Goal: Task Accomplishment & Management: Manage account settings

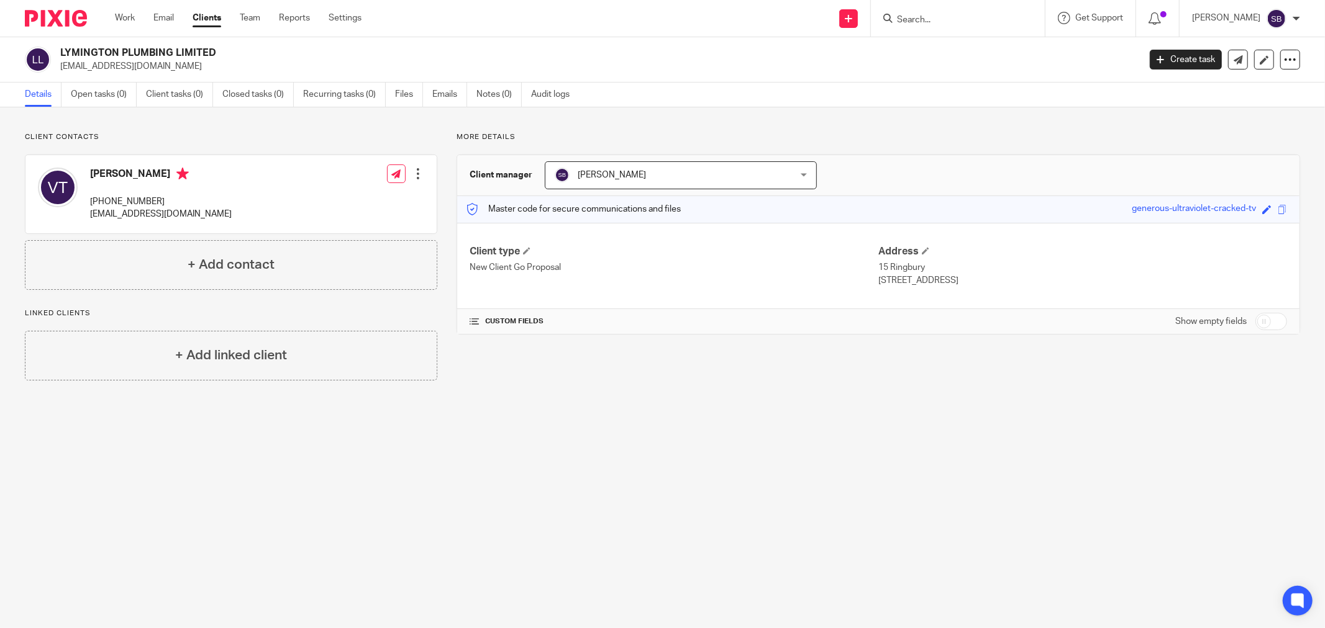
click at [1272, 323] on input "checkbox" at bounding box center [1271, 321] width 32 height 17
checkbox input "true"
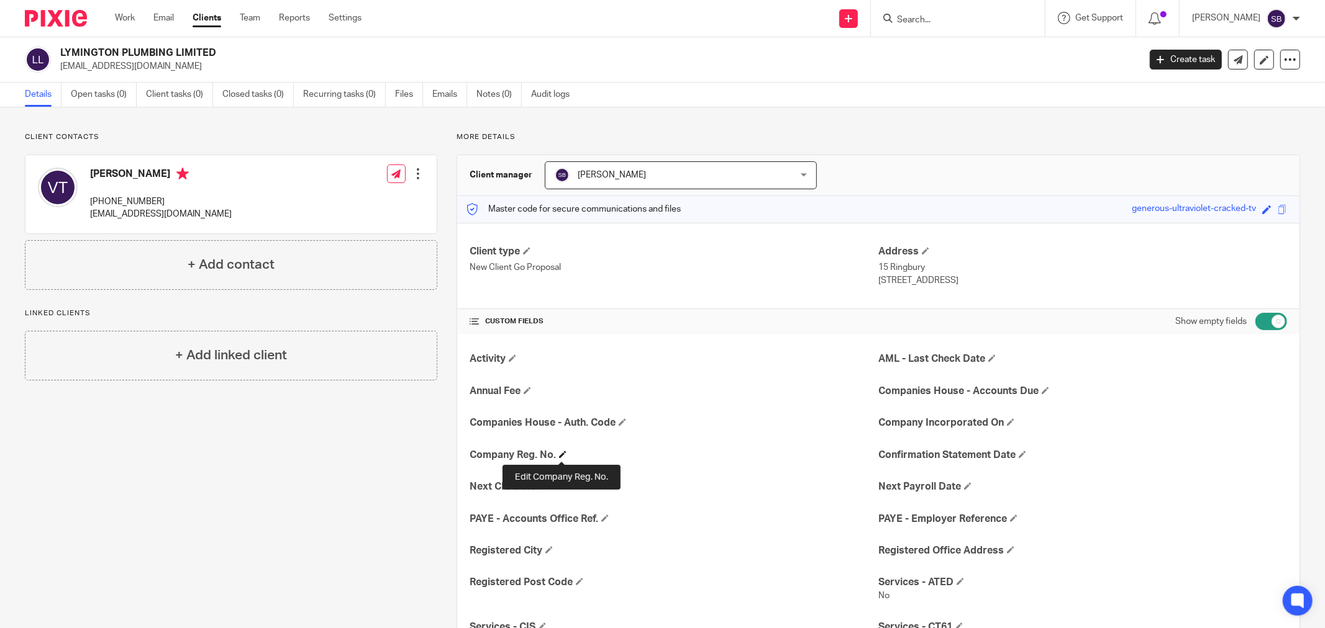
click at [559, 455] on span at bounding box center [562, 454] width 7 height 7
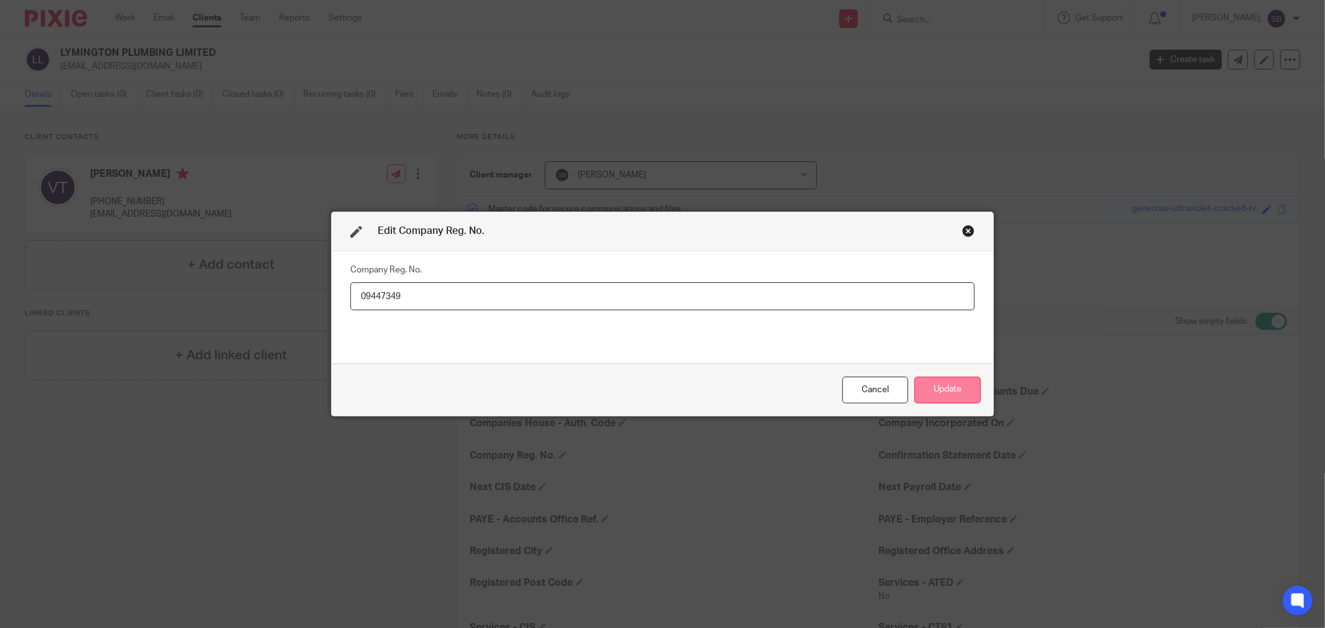
type input "09447349"
click at [961, 393] on button "Update" at bounding box center [947, 390] width 66 height 27
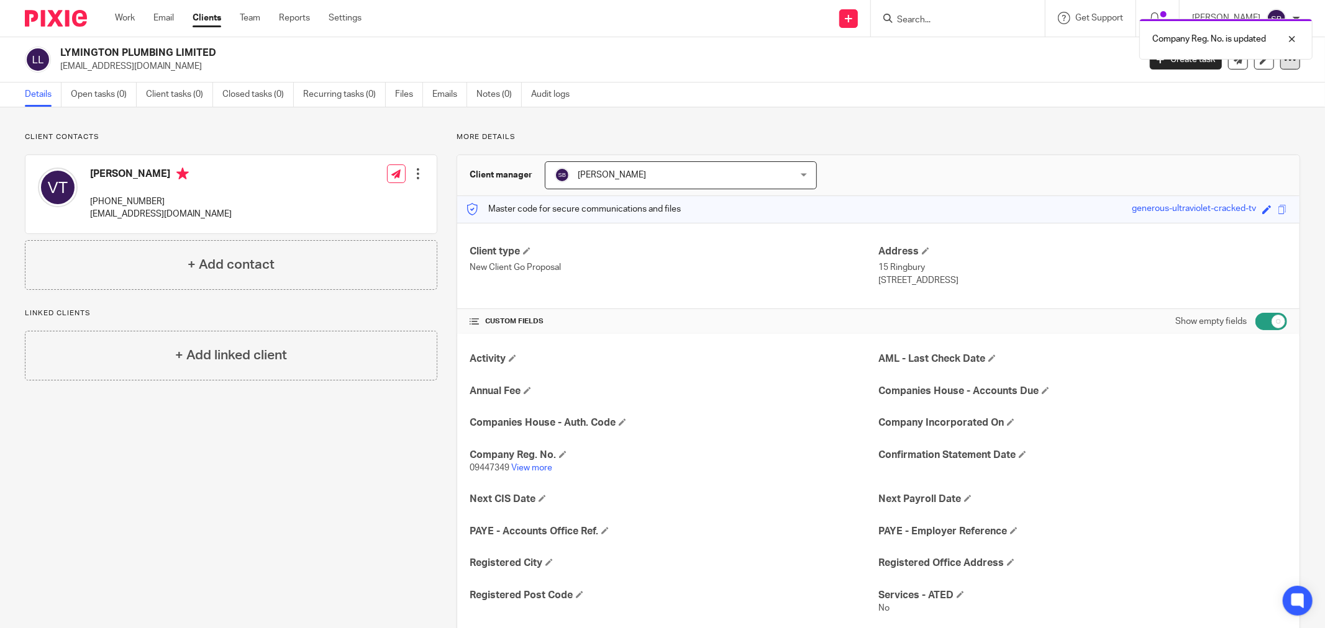
click at [1284, 65] on icon at bounding box center [1290, 59] width 12 height 12
click at [1208, 94] on link "Update from Companies House" at bounding box center [1211, 91] width 137 height 18
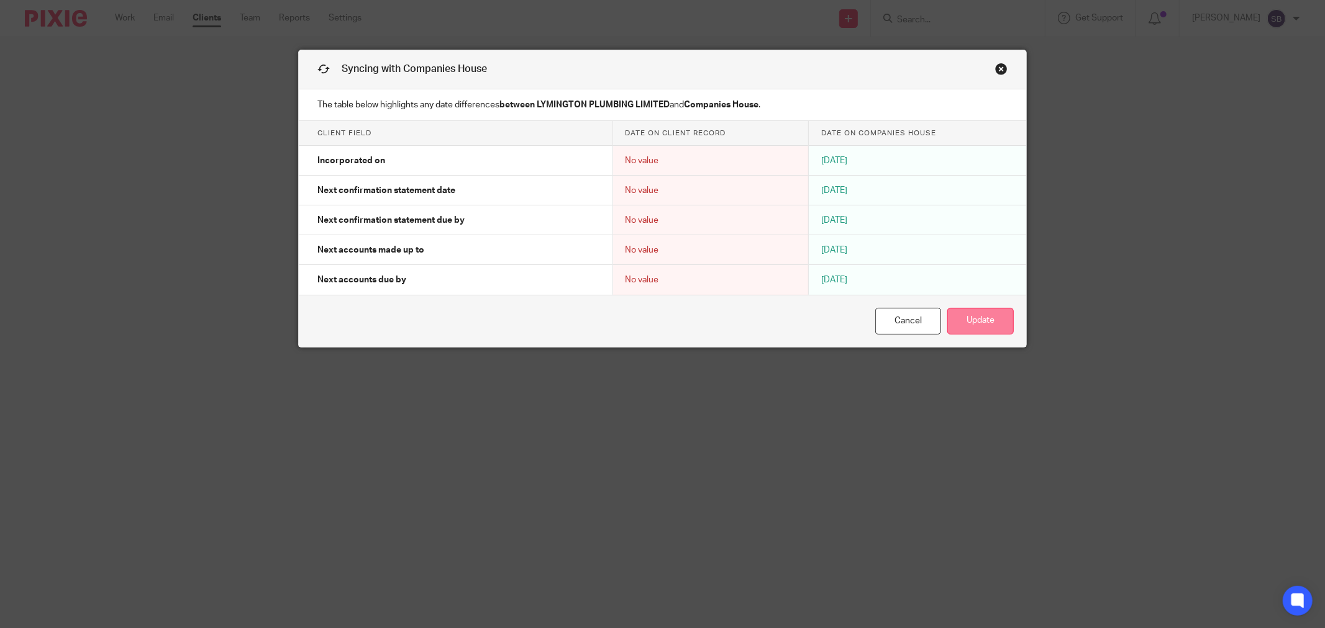
click at [966, 324] on button "Update" at bounding box center [980, 321] width 66 height 27
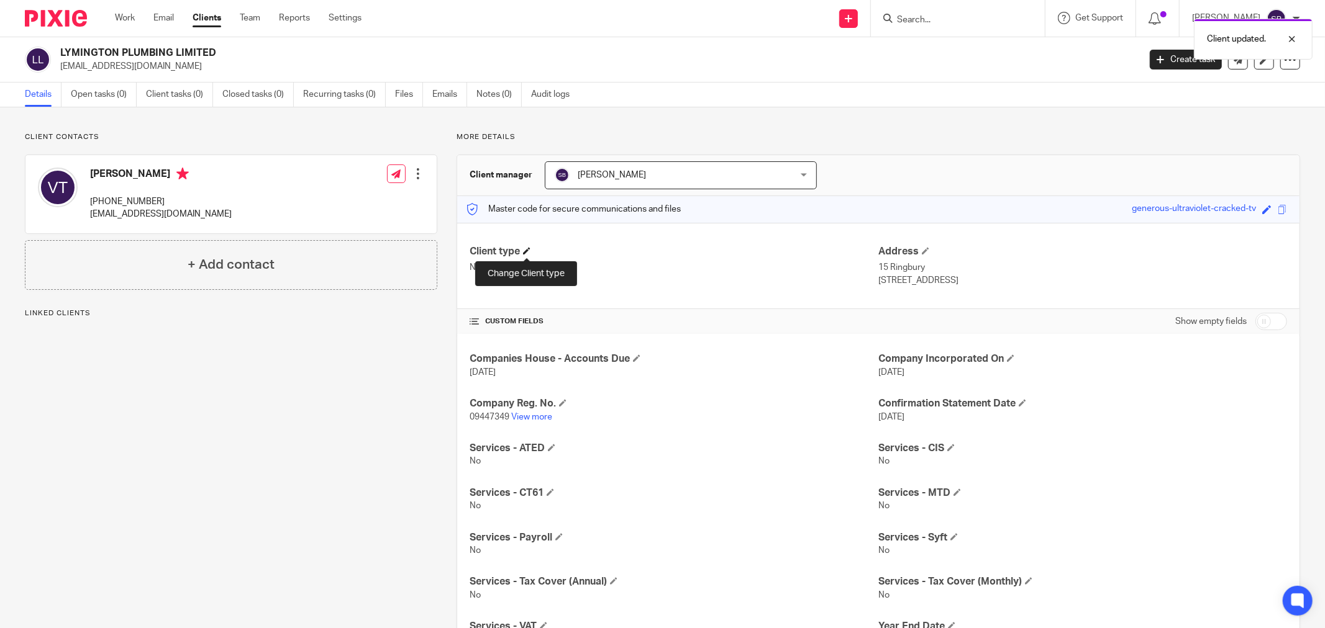
click at [527, 251] on span at bounding box center [526, 250] width 7 height 7
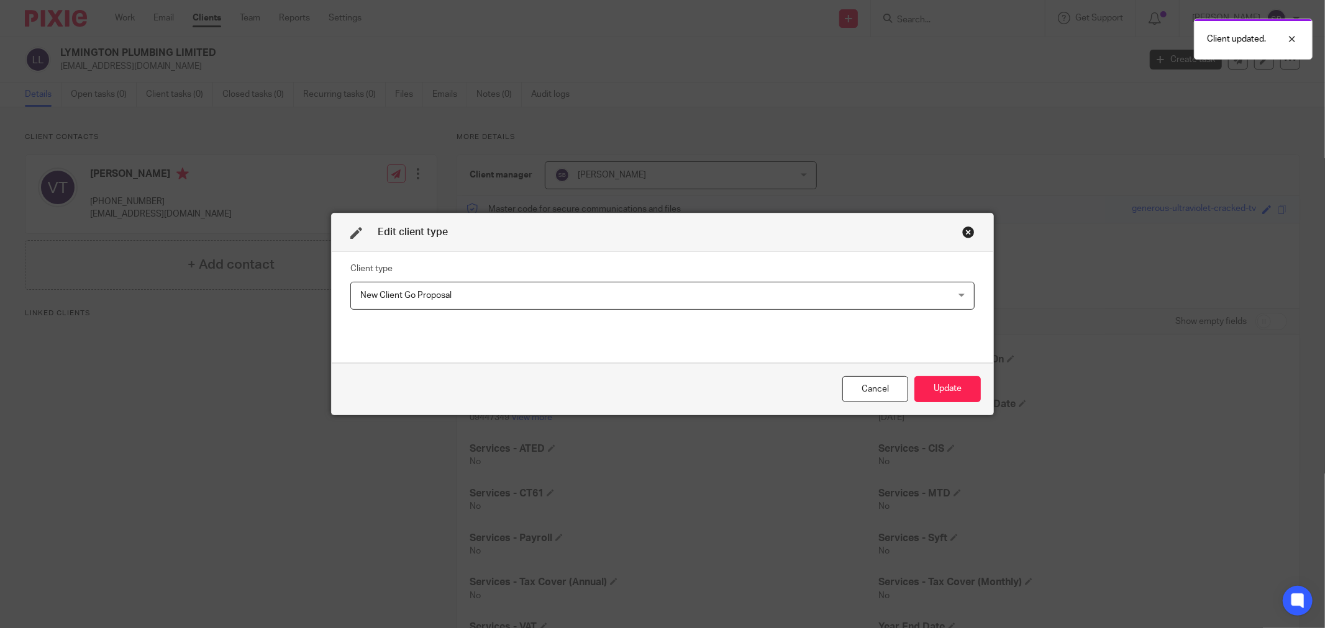
click at [471, 302] on span "New Client Go Proposal" at bounding box center [605, 296] width 491 height 26
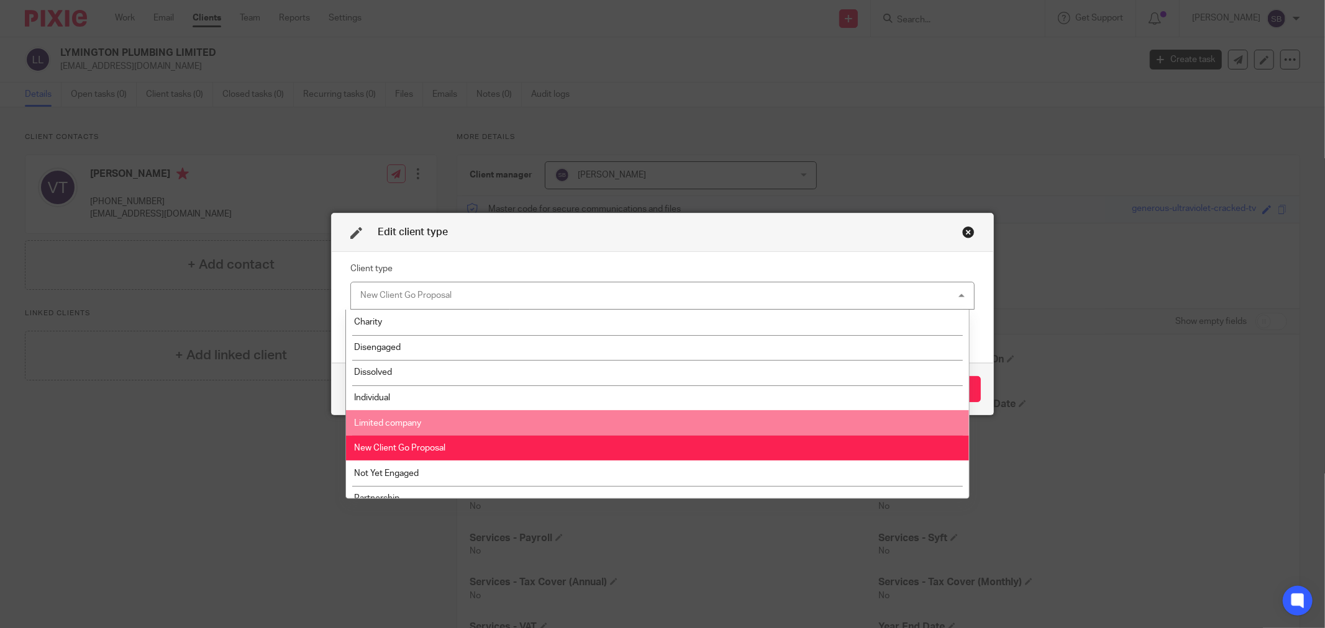
click at [476, 419] on li "Limited company" at bounding box center [657, 422] width 622 height 25
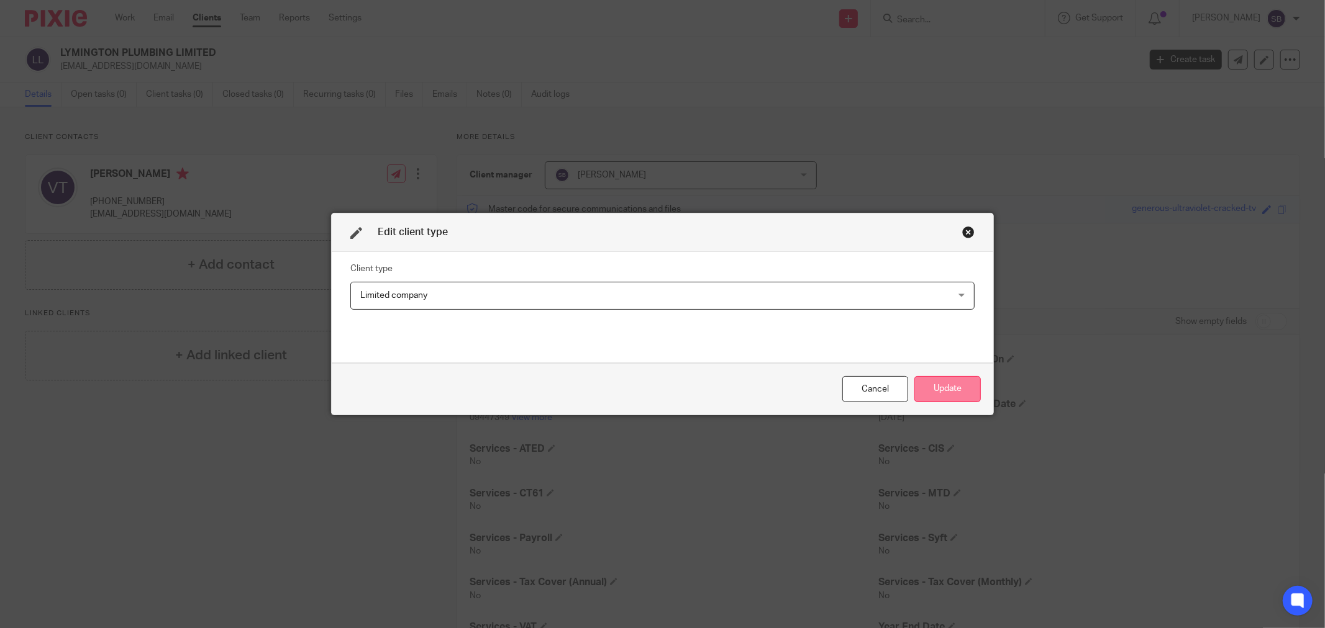
click at [936, 390] on button "Update" at bounding box center [947, 389] width 66 height 27
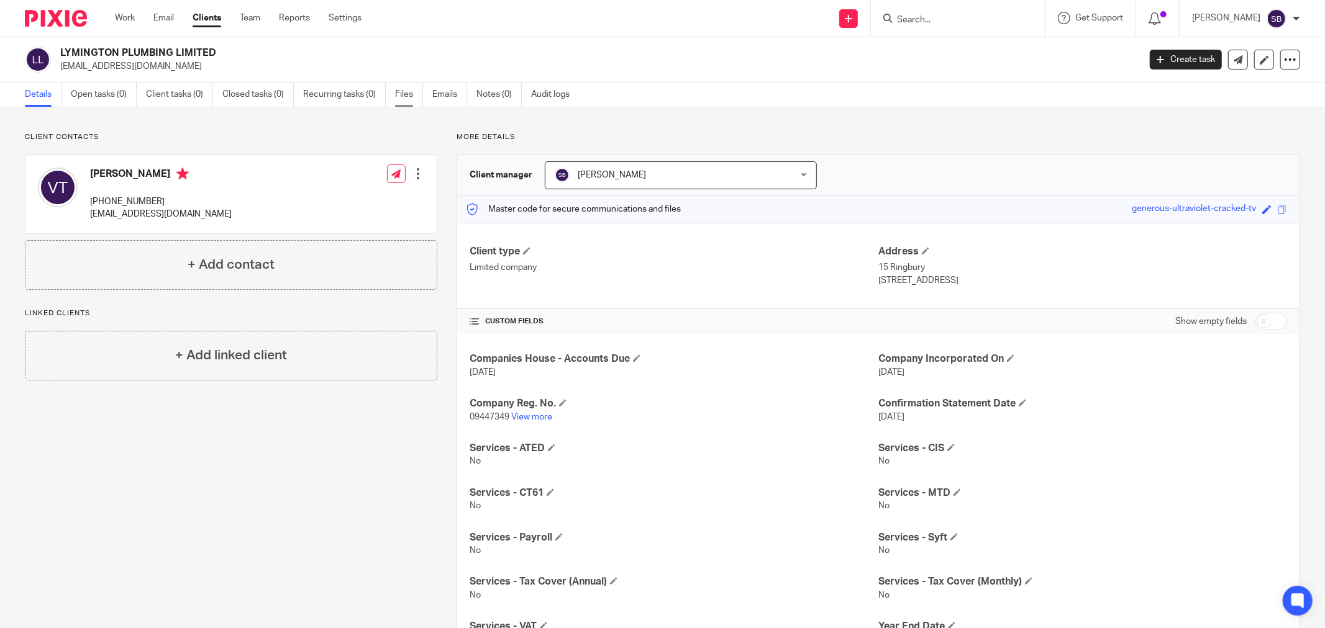
click at [408, 92] on link "Files" at bounding box center [409, 95] width 28 height 24
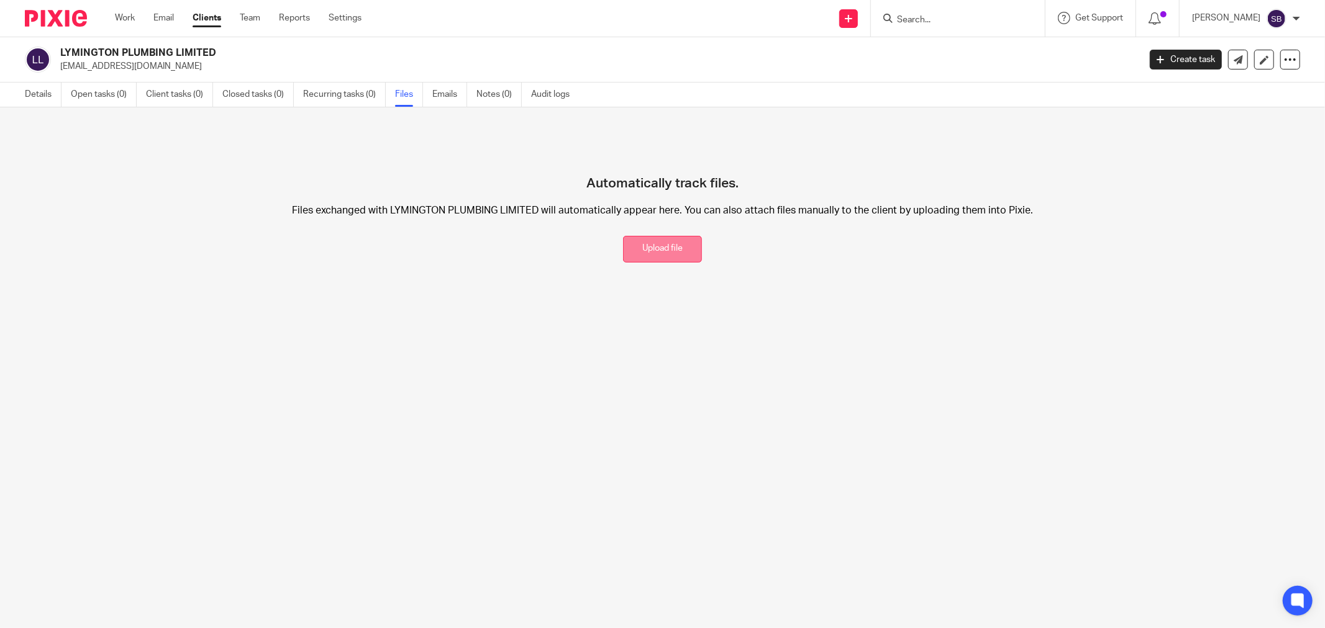
click at [655, 250] on button "Upload file" at bounding box center [662, 249] width 79 height 27
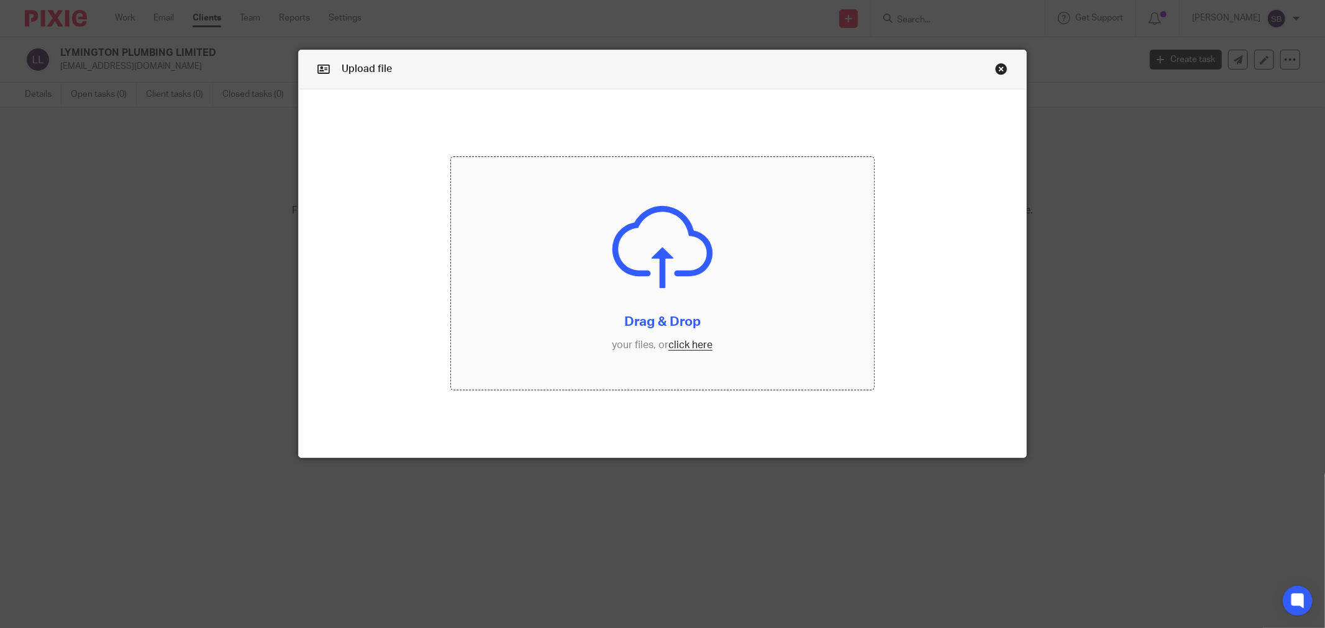
click at [699, 351] on input "file" at bounding box center [662, 273] width 423 height 233
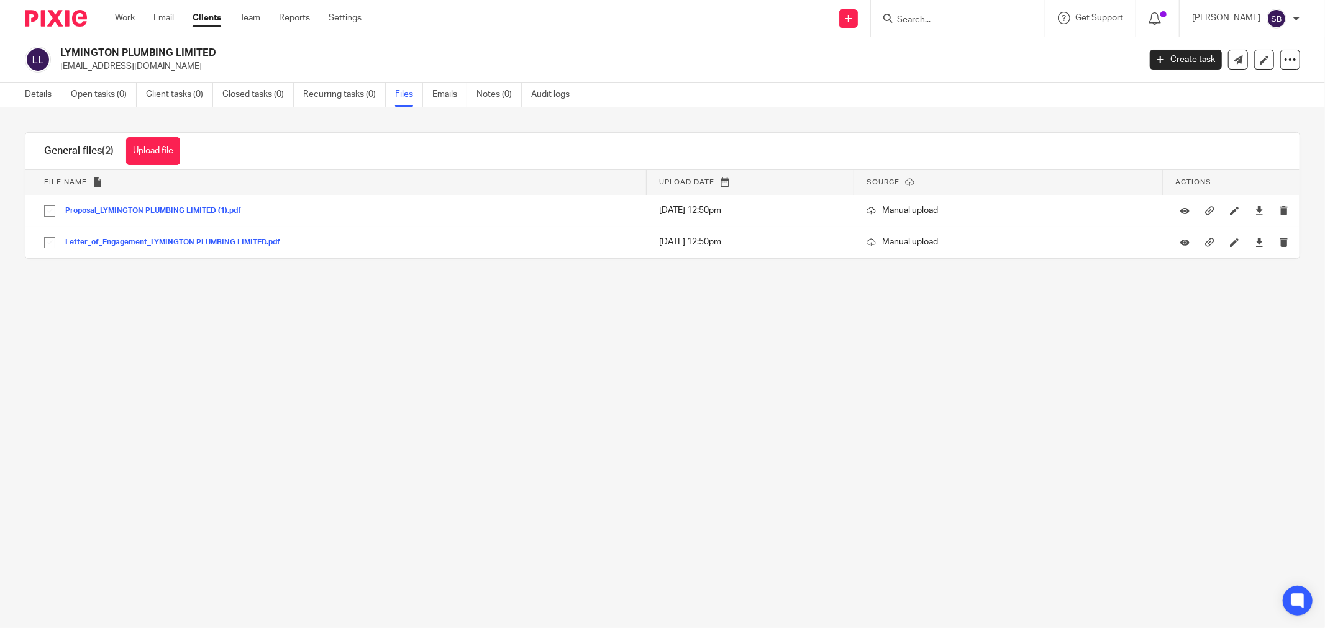
drag, startPoint x: 56, startPoint y: 65, endPoint x: 176, endPoint y: 66, distance: 120.5
click at [176, 66] on div "LYMINGTON PLUMBING LIMITED [EMAIL_ADDRESS][DOMAIN_NAME]" at bounding box center [578, 60] width 1106 height 26
copy p "[EMAIL_ADDRESS][DOMAIN_NAME]"
click at [954, 24] on input "Search" at bounding box center [951, 20] width 112 height 11
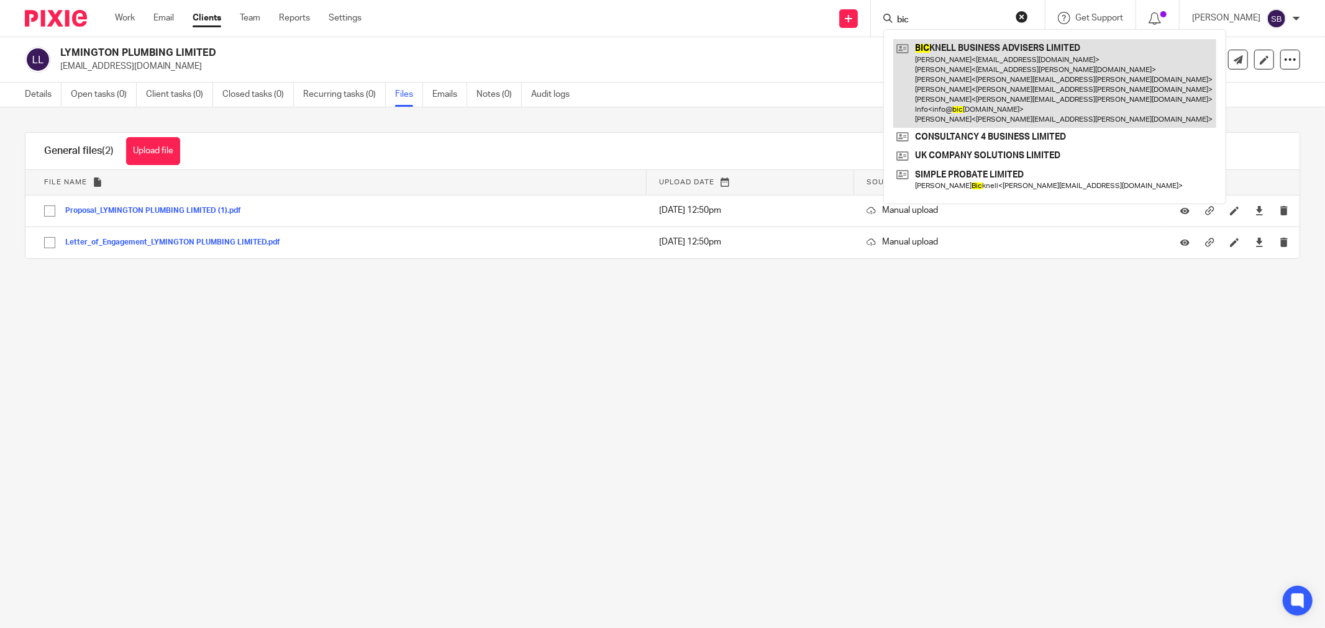
type input "bic"
click at [976, 73] on link at bounding box center [1054, 83] width 323 height 89
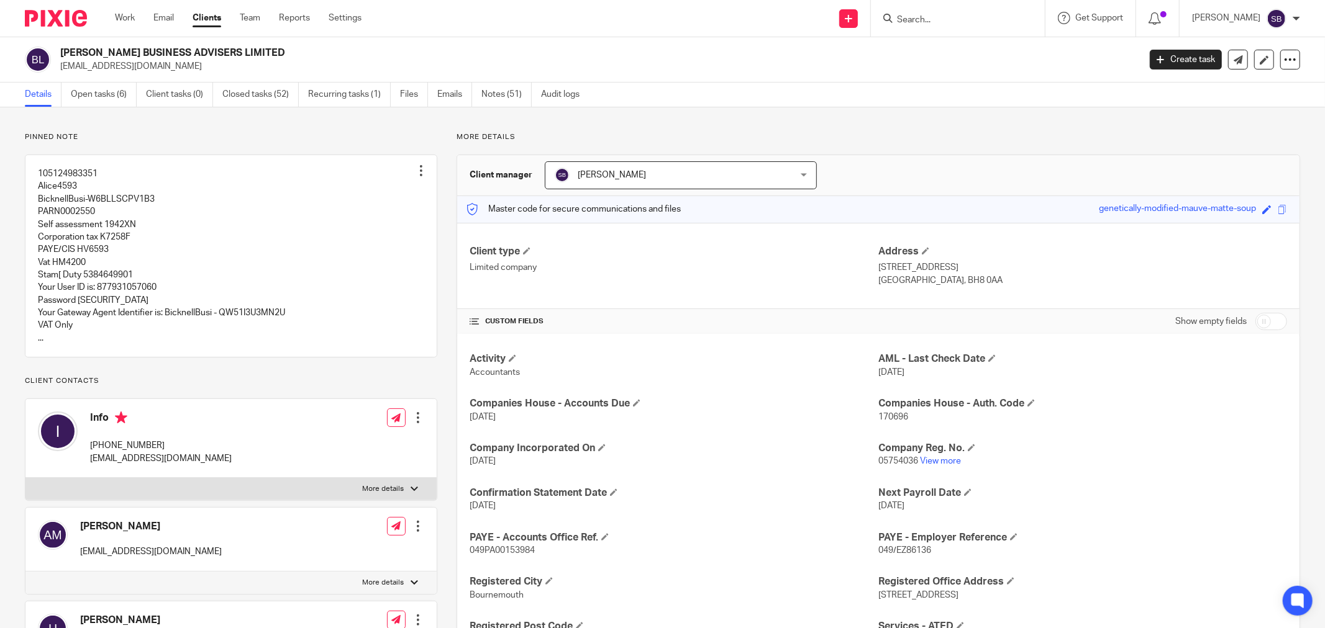
click at [481, 101] on ul "Details Open tasks (6) Client tasks (0) Closed tasks (52) Recurring tasks (1) F…" at bounding box center [311, 95] width 573 height 24
click at [487, 96] on link "Notes (51)" at bounding box center [506, 95] width 50 height 24
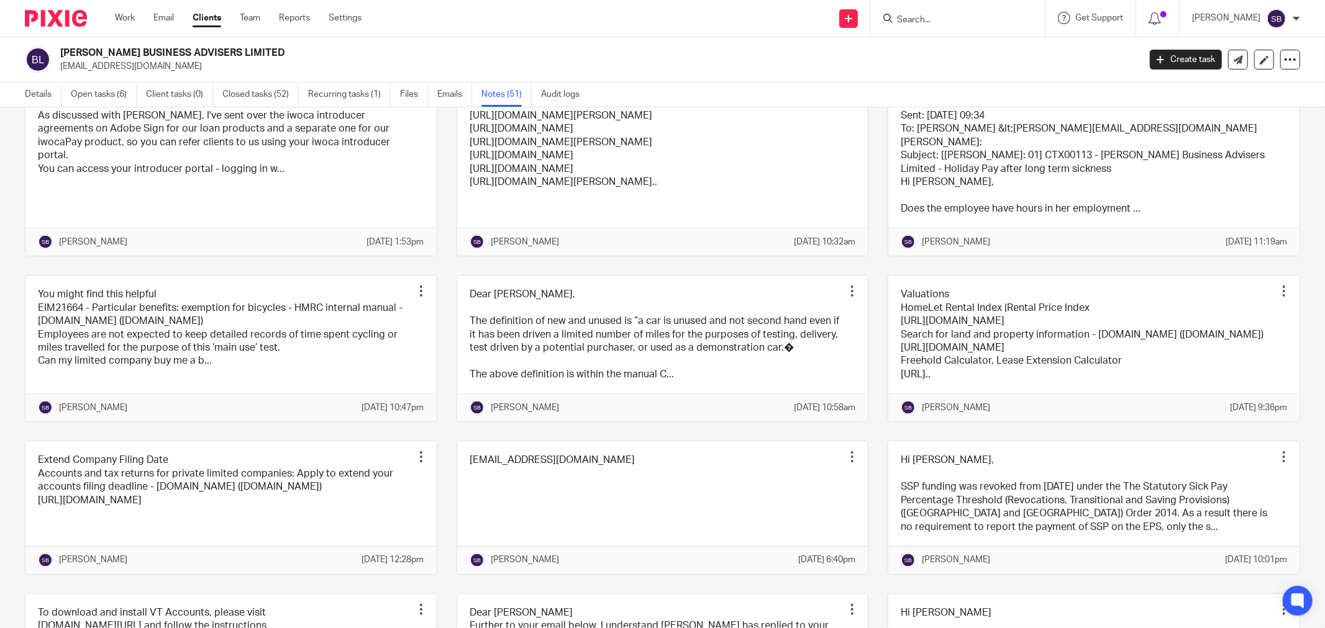
scroll to position [1655, 0]
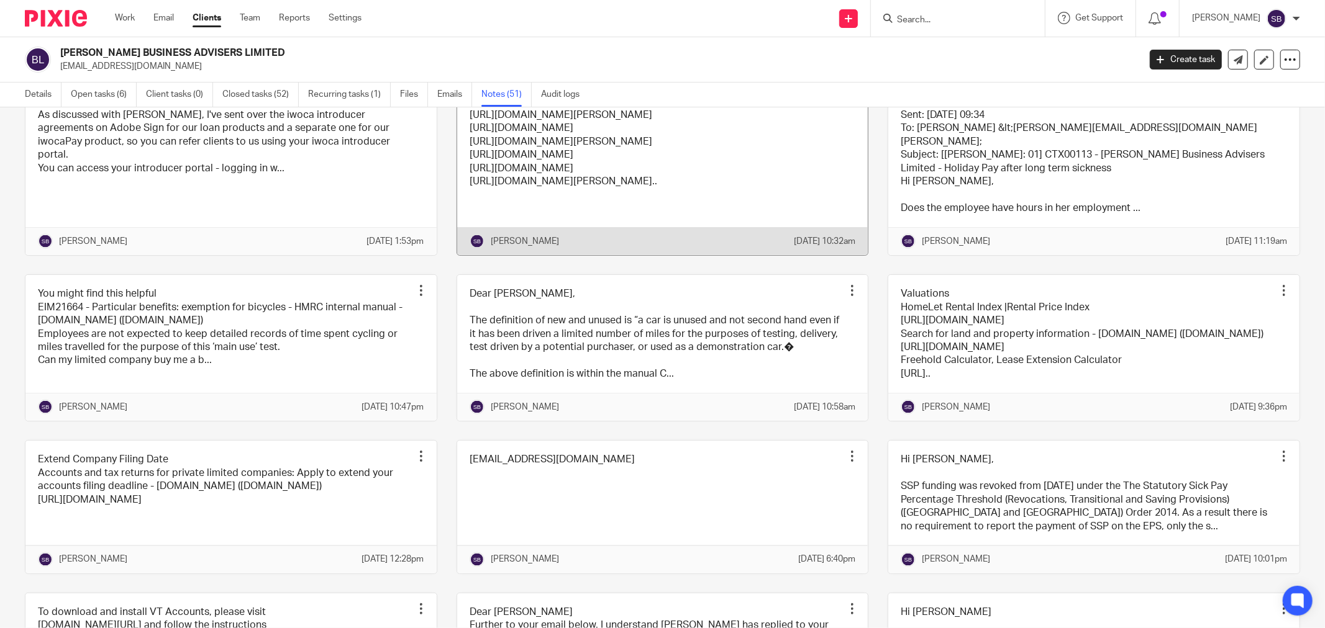
click at [704, 255] on link at bounding box center [662, 163] width 411 height 186
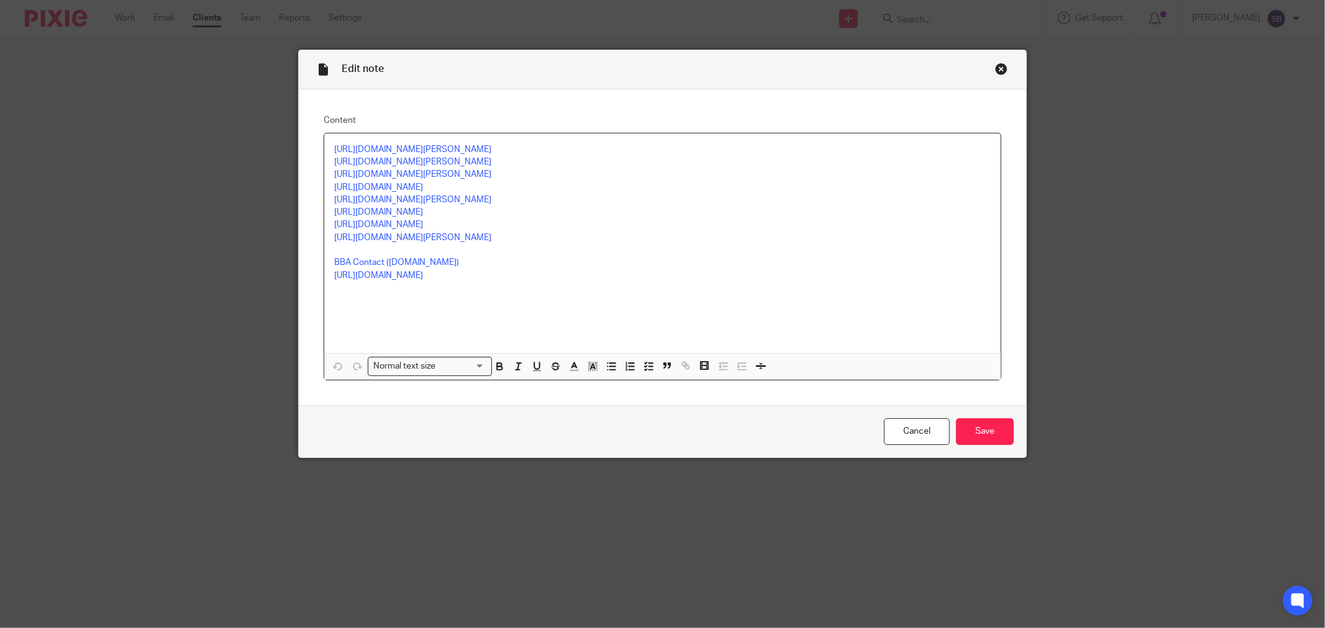
click at [995, 68] on div "Close this dialog window" at bounding box center [1001, 69] width 12 height 12
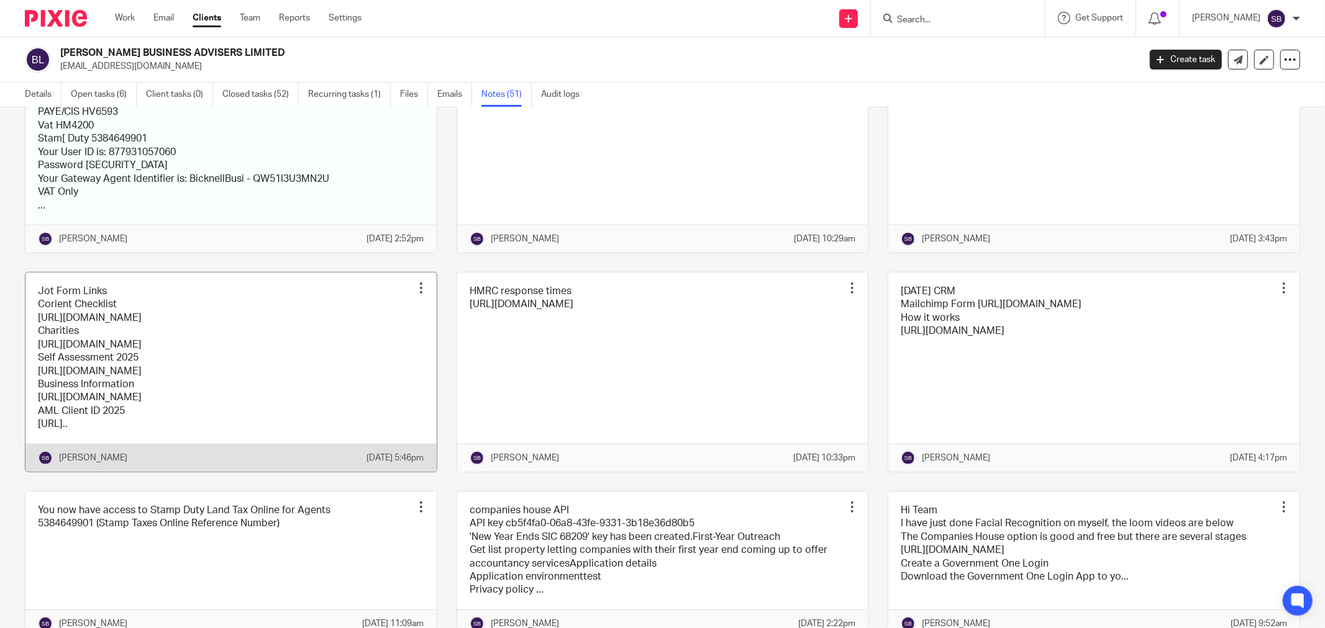
scroll to position [276, 0]
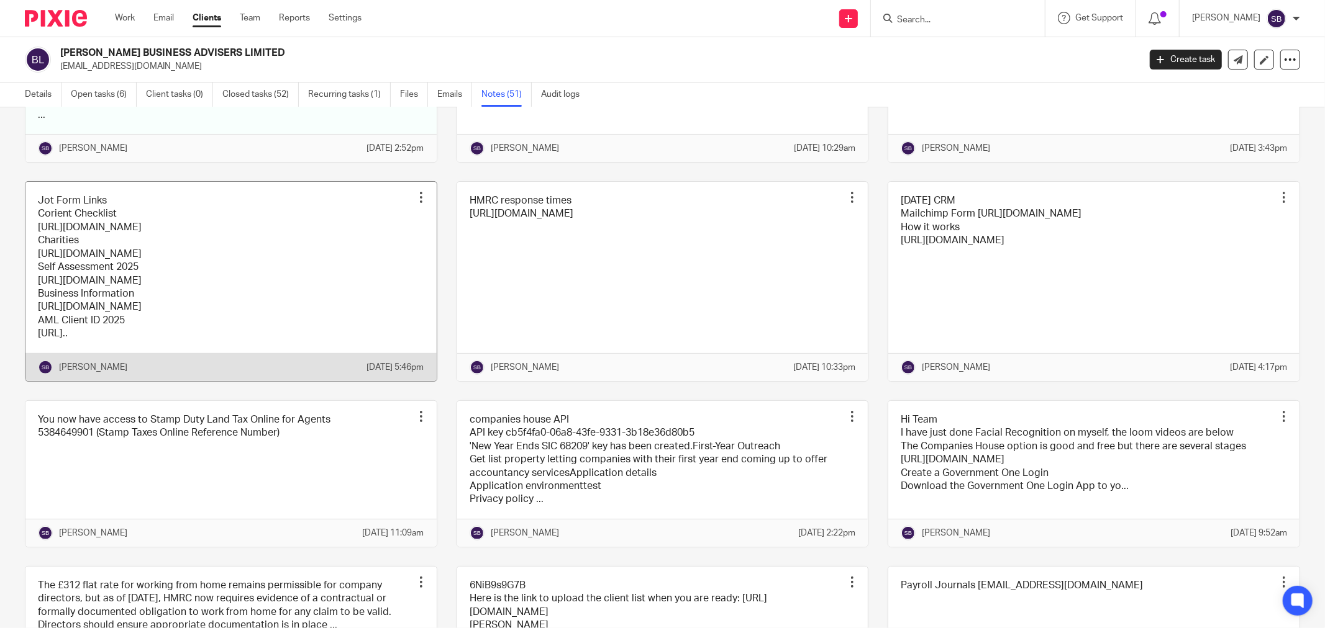
click at [340, 324] on link at bounding box center [230, 281] width 411 height 199
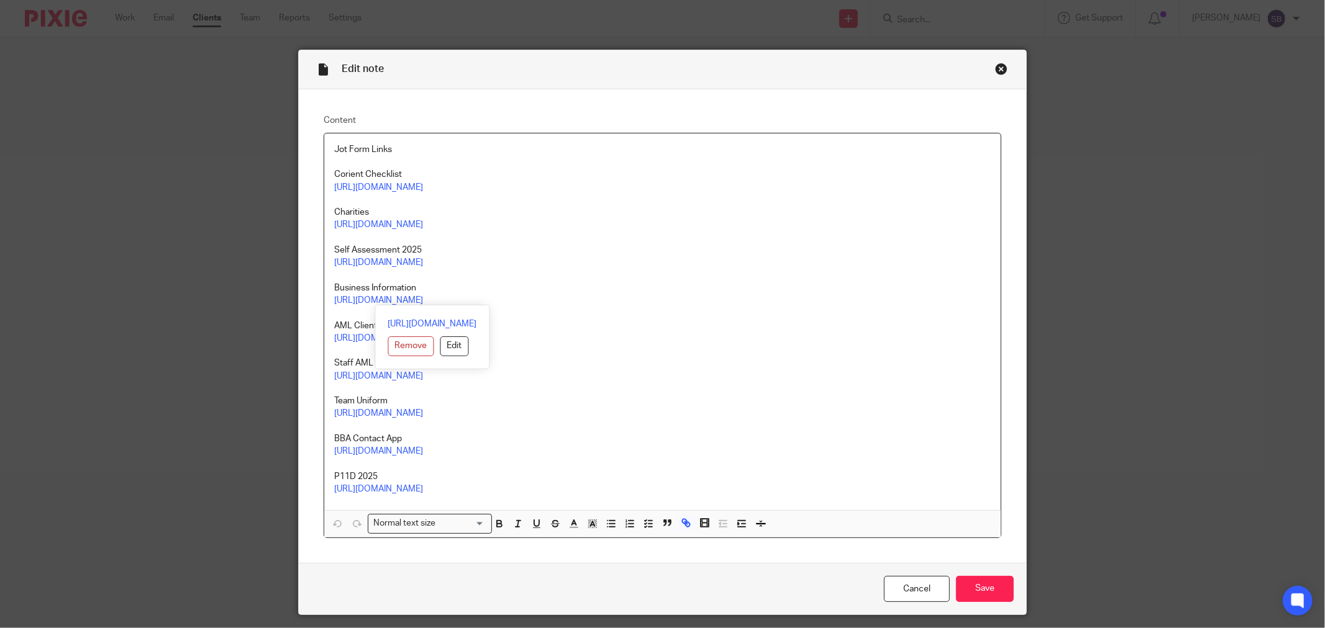
drag, startPoint x: 330, startPoint y: 287, endPoint x: 541, endPoint y: 300, distance: 210.9
click at [541, 300] on div "Jot Form Links Corient Checklist https://form.jotform.com/252181994779071 Chari…" at bounding box center [662, 322] width 676 height 377
copy div "Business Information https://form.jotform.com/250942200877053"
click at [697, 249] on p "Self Assessment 2025" at bounding box center [662, 250] width 656 height 12
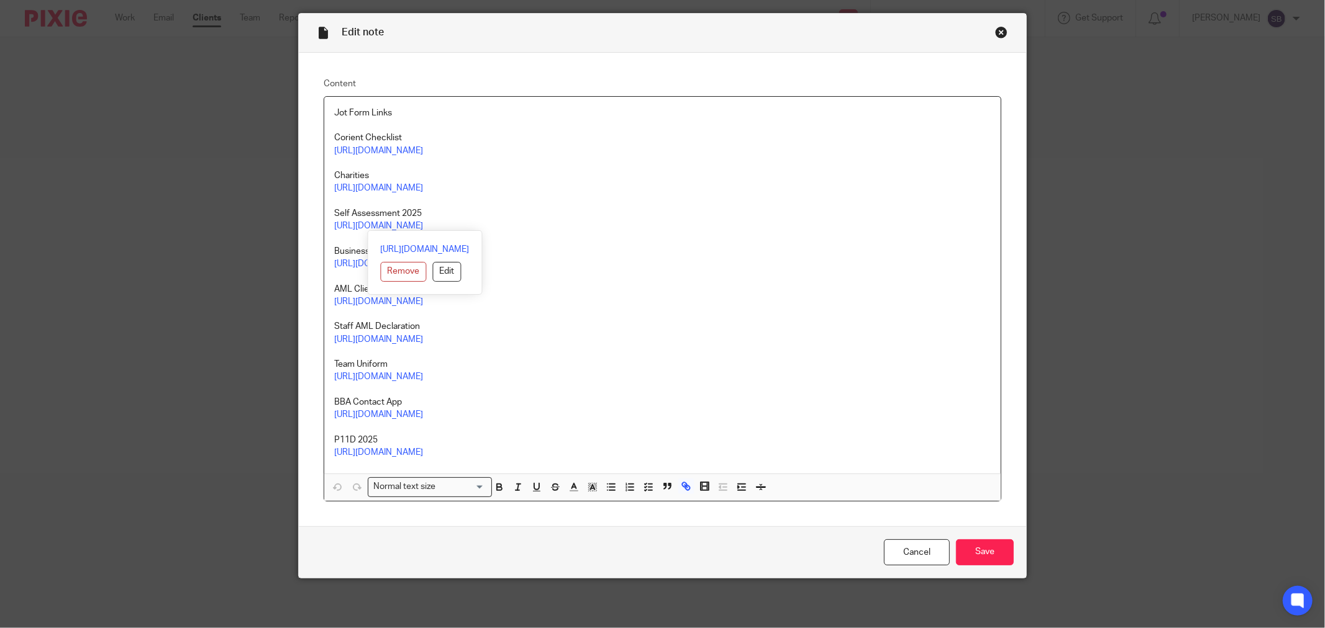
drag, startPoint x: 329, startPoint y: 209, endPoint x: 541, endPoint y: 224, distance: 212.9
click at [541, 224] on div "Jot Form Links Corient Checklist https://form.jotform.com/252181994779071 Chari…" at bounding box center [662, 285] width 676 height 377
copy div "Self Assessment 2025 https://form.jotform.com/250952591792063"
click at [702, 321] on p "Staff AML Declaration" at bounding box center [662, 326] width 656 height 12
drag, startPoint x: 330, startPoint y: 287, endPoint x: 530, endPoint y: 301, distance: 201.0
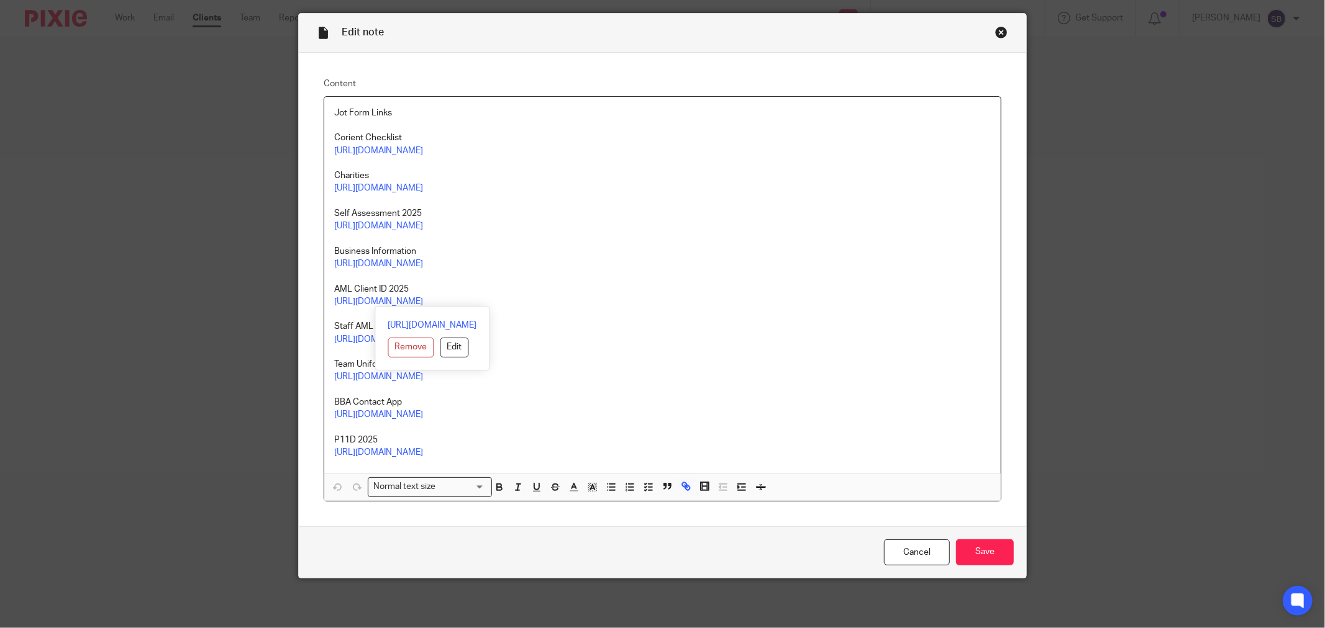
click at [530, 301] on div "Jot Form Links Corient Checklist https://form.jotform.com/252181994779071 Chari…" at bounding box center [662, 285] width 676 height 377
copy div "AML Client ID 2025 https://form.jotform.com/250916231303042"
click at [995, 29] on div "Close this dialog window" at bounding box center [1001, 32] width 12 height 12
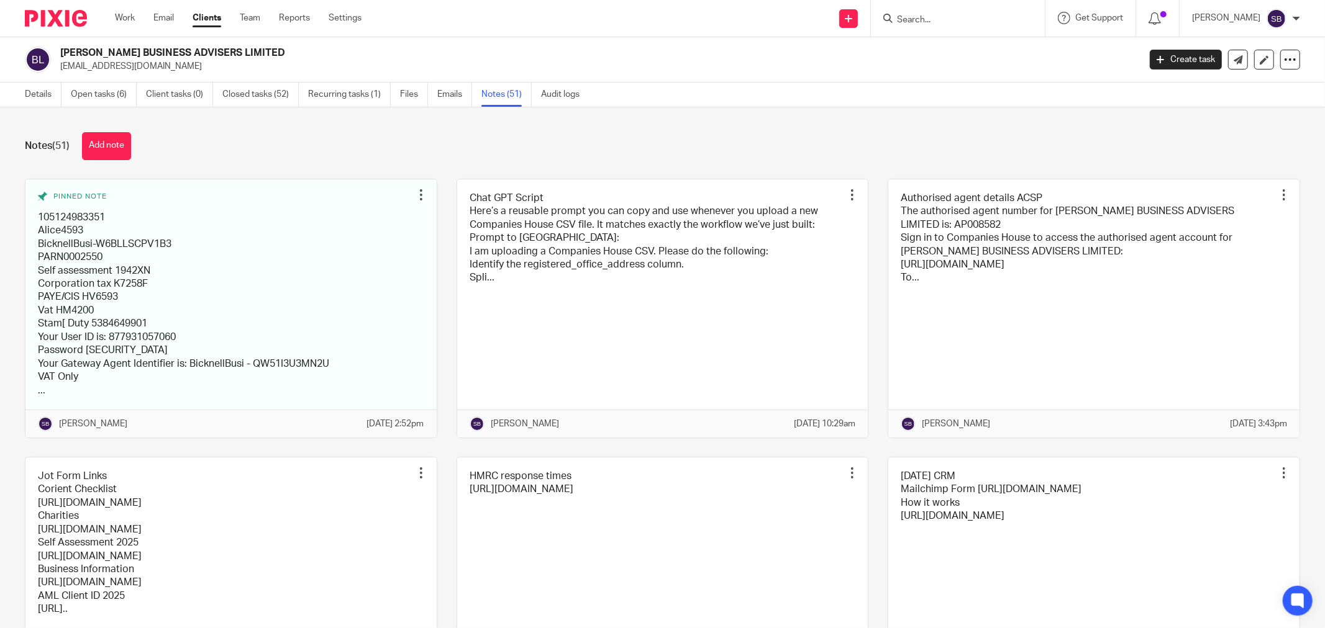
click at [980, 25] on input "Search" at bounding box center [951, 20] width 112 height 11
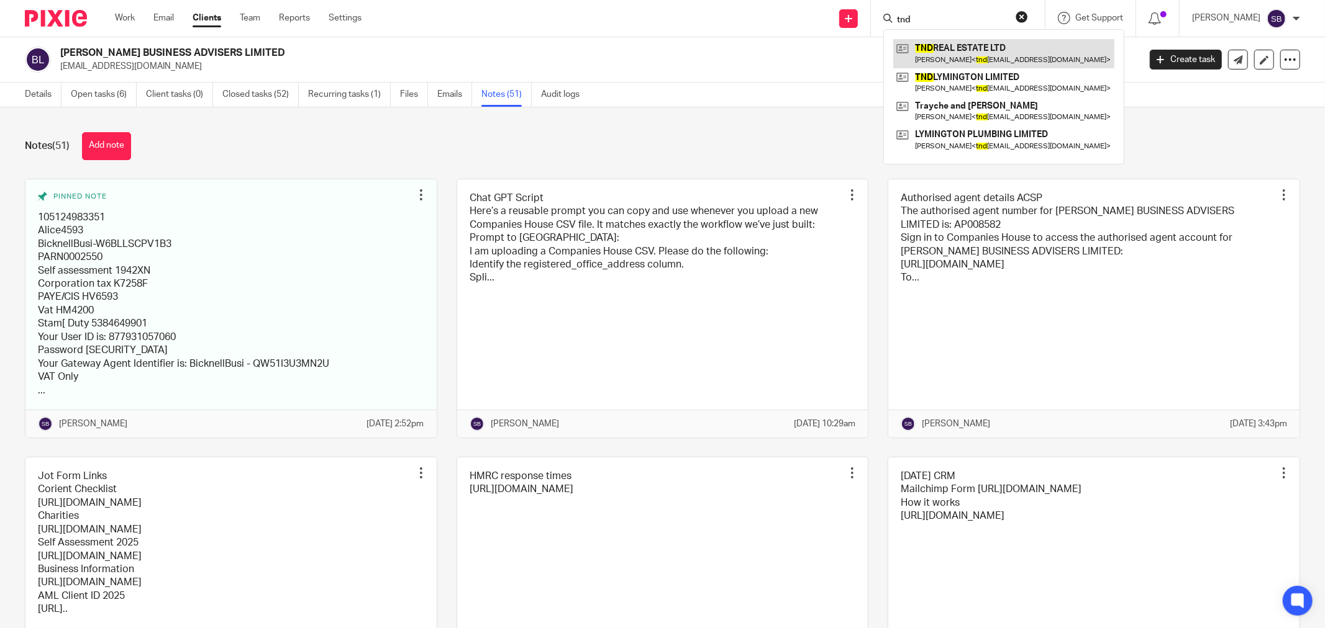
type input "tnd"
click at [986, 52] on link at bounding box center [1003, 53] width 221 height 29
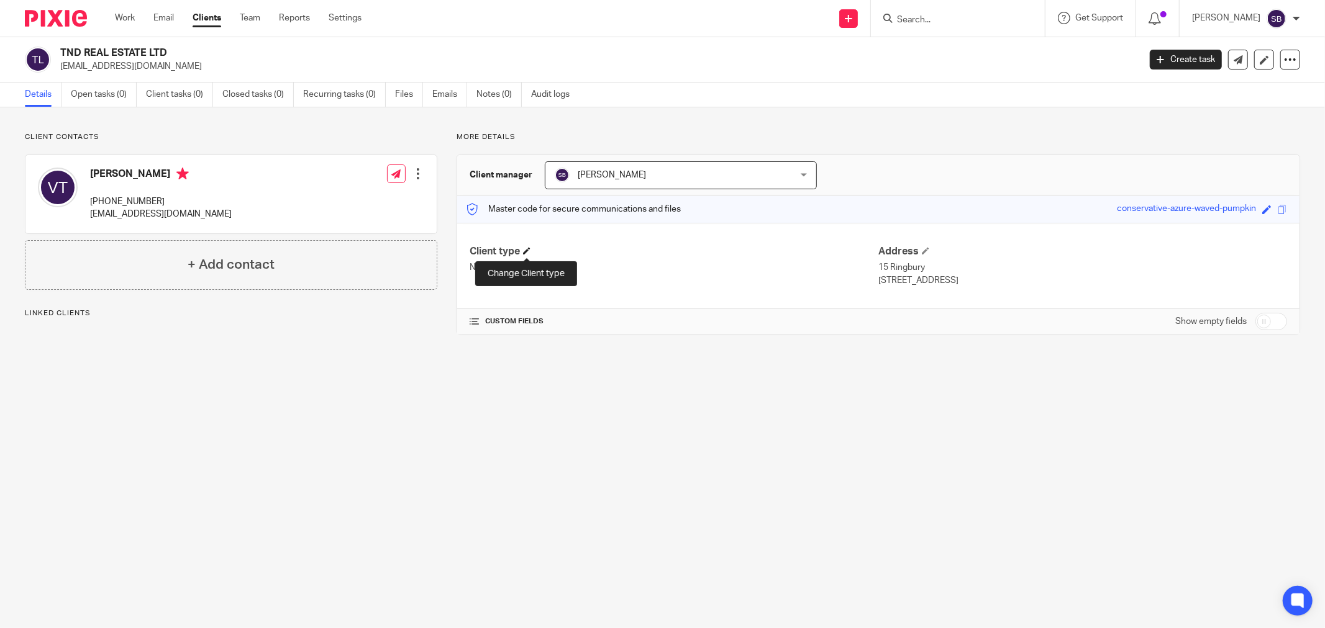
click at [528, 250] on span at bounding box center [526, 250] width 7 height 7
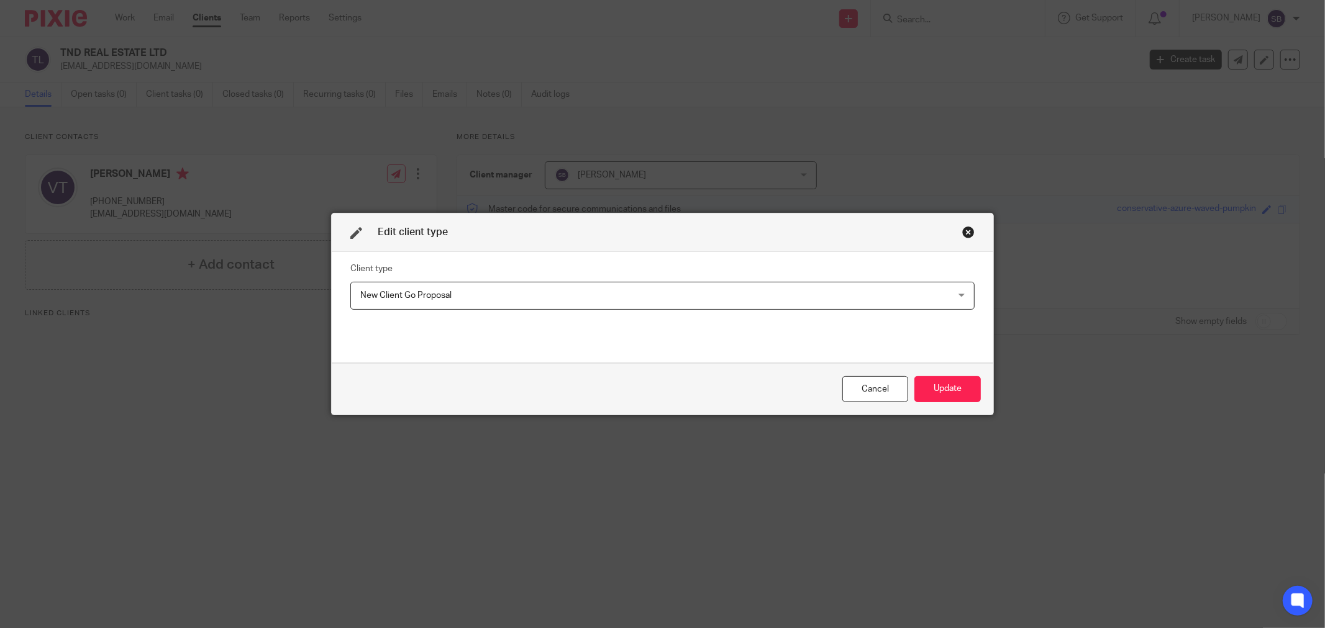
click at [492, 294] on span "New Client Go Proposal" at bounding box center [605, 296] width 491 height 26
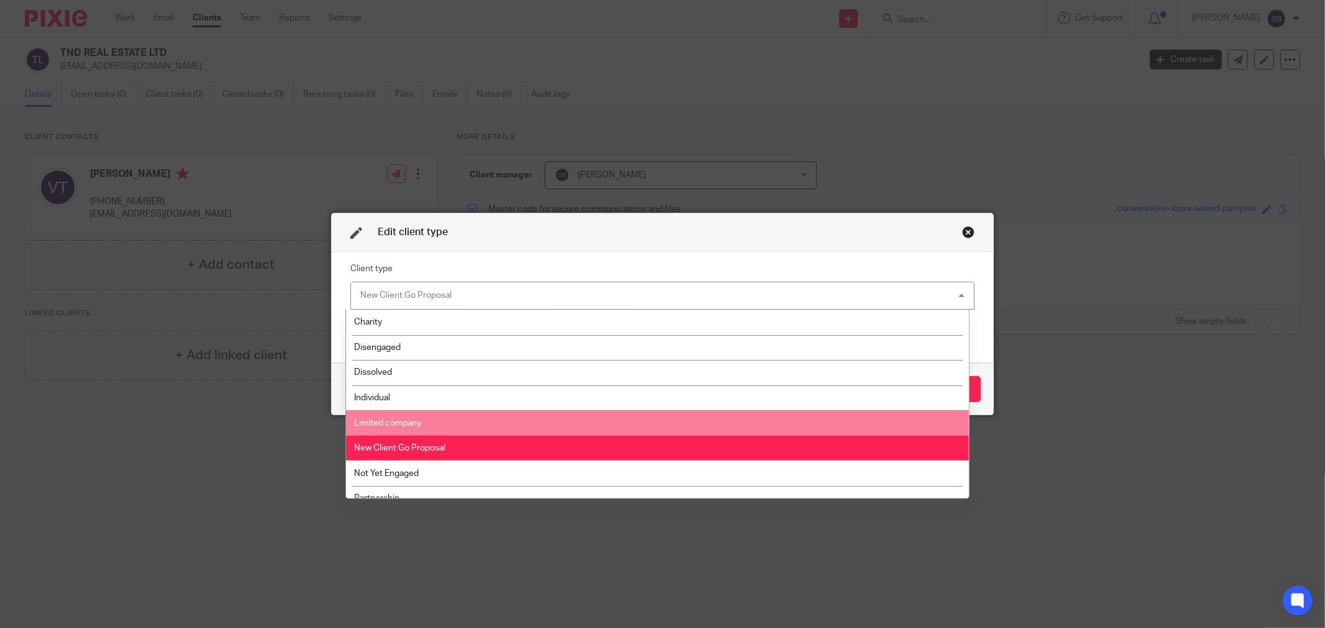
click at [454, 414] on li "Limited company" at bounding box center [657, 422] width 622 height 25
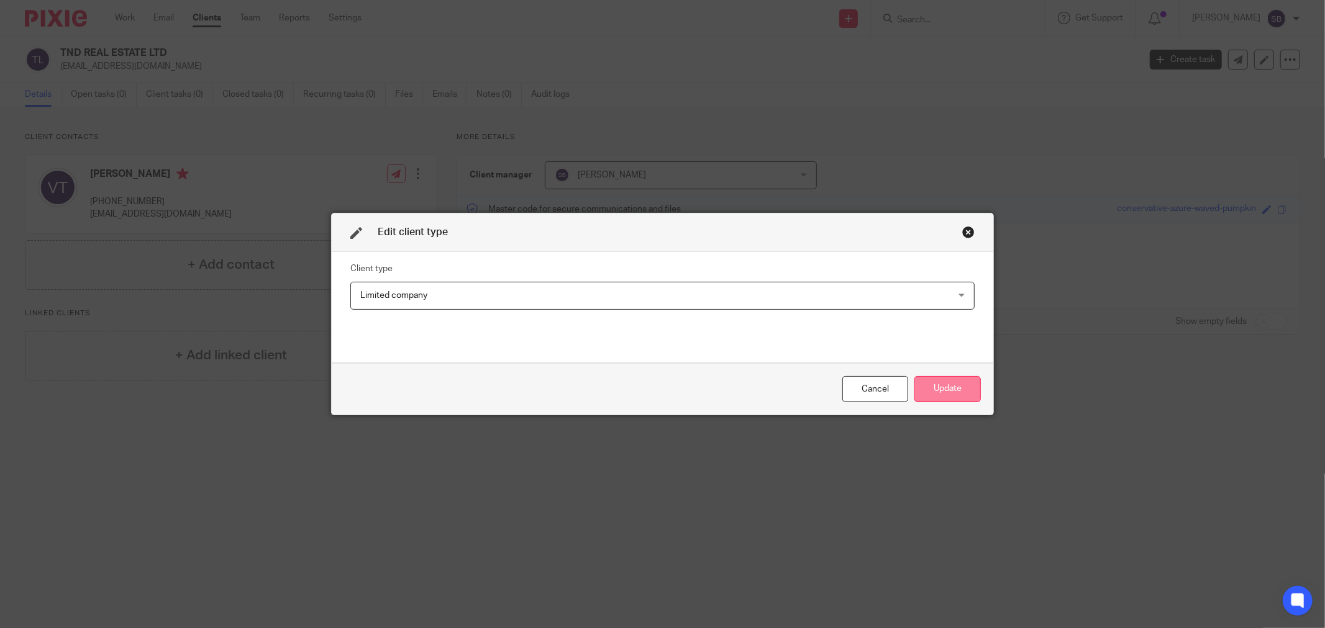
click at [947, 384] on button "Update" at bounding box center [947, 389] width 66 height 27
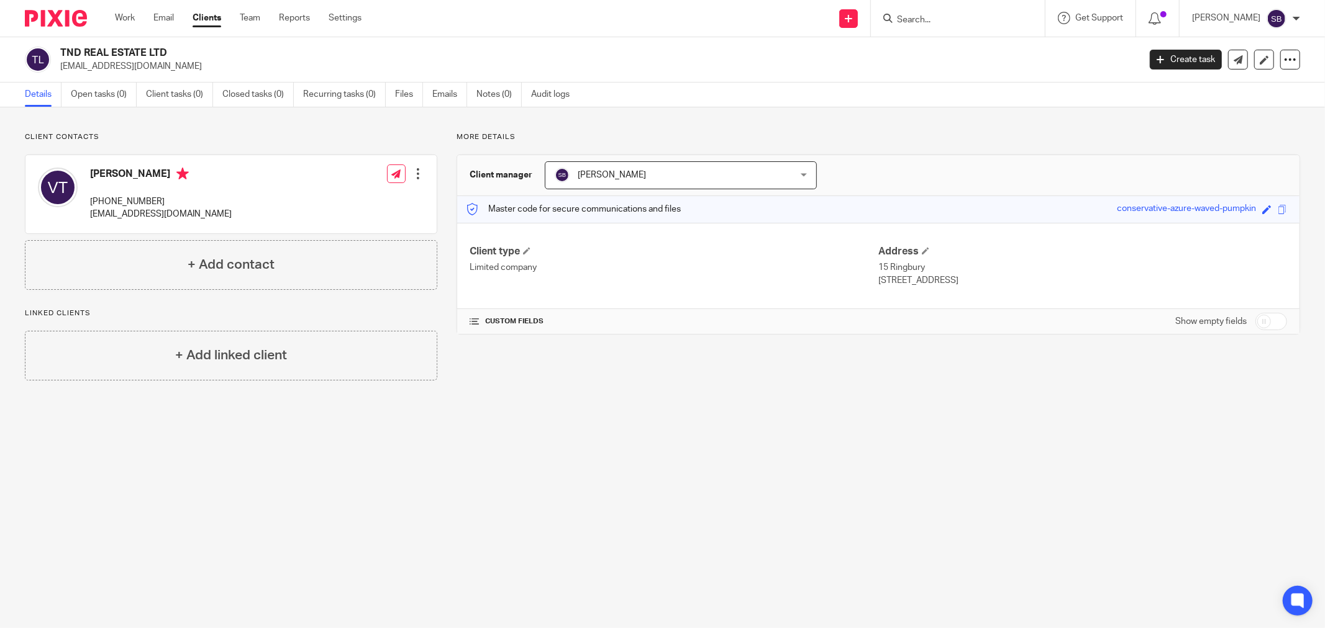
drag, startPoint x: 60, startPoint y: 52, endPoint x: 175, endPoint y: 50, distance: 115.5
click at [175, 50] on h2 "TND REAL ESTATE LTD" at bounding box center [488, 53] width 856 height 13
copy h2 "TND REAL ESTATE LTD"
click at [1269, 323] on input "checkbox" at bounding box center [1271, 321] width 32 height 17
checkbox input "true"
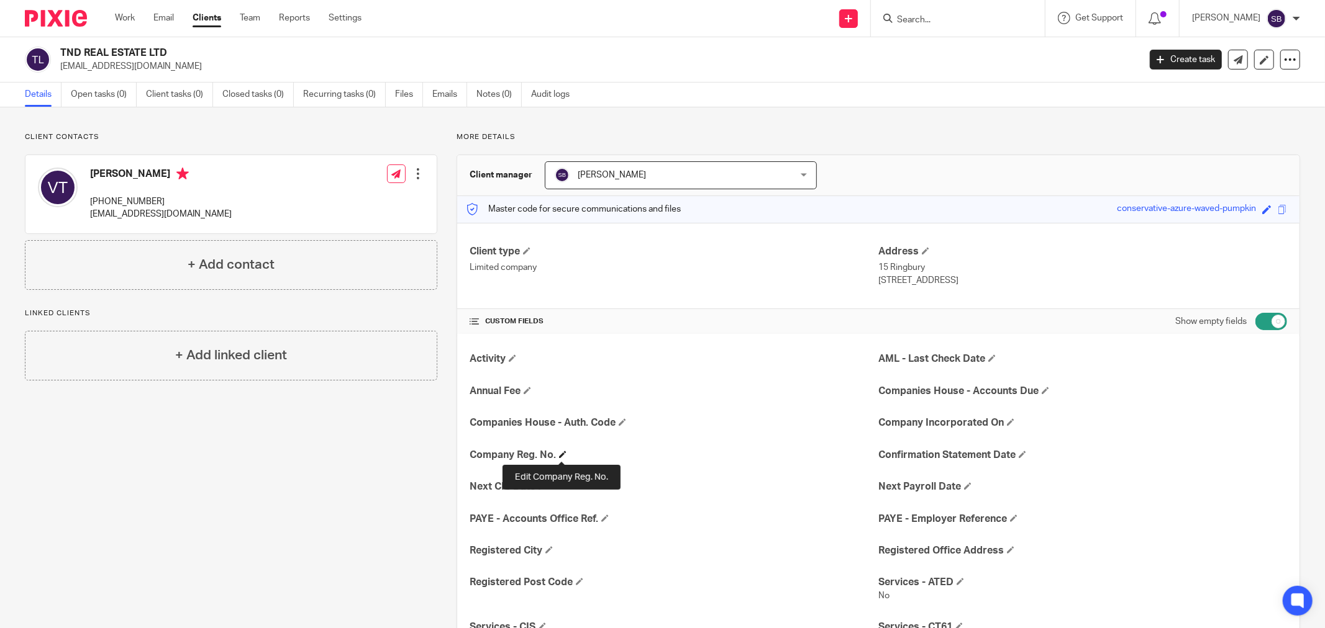
click at [559, 453] on span at bounding box center [562, 454] width 7 height 7
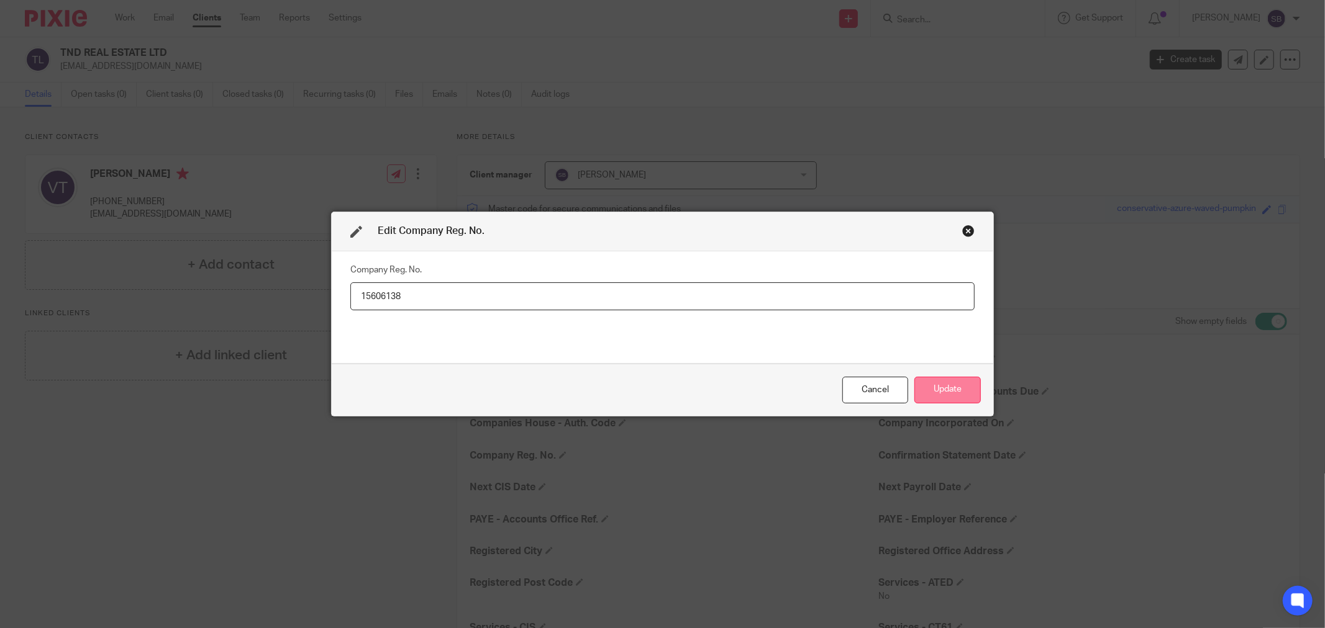
type input "15606138"
click at [951, 394] on button "Update" at bounding box center [947, 390] width 66 height 27
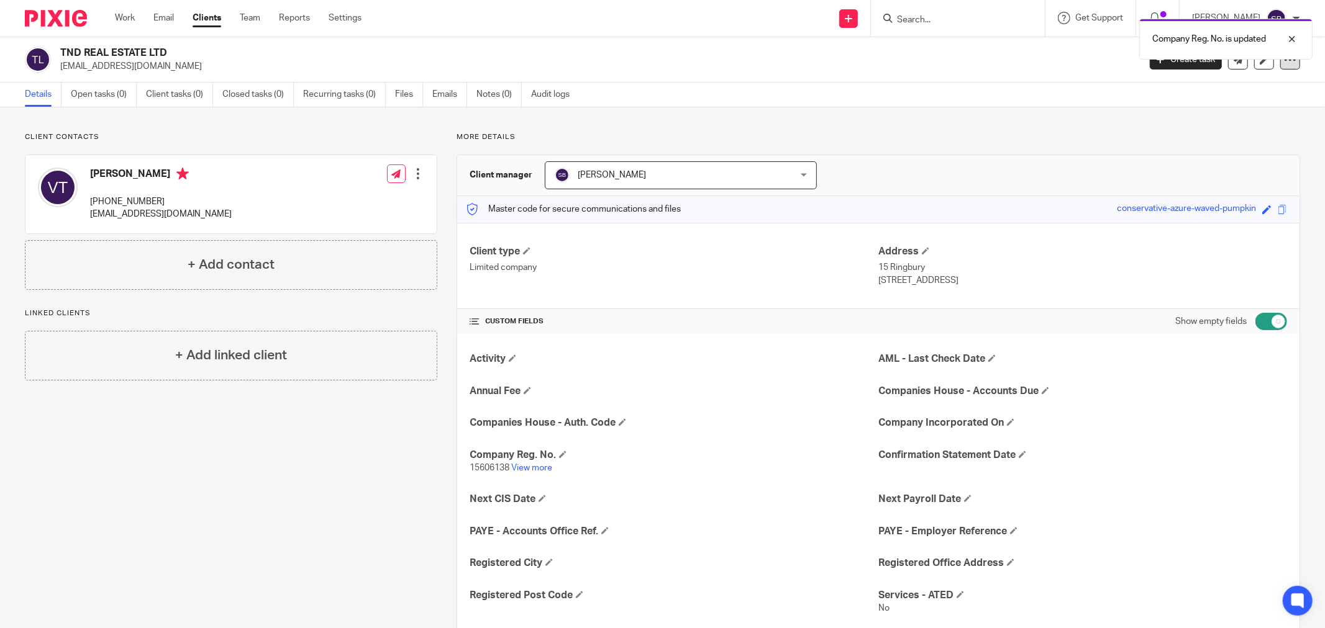
click at [1280, 69] on div at bounding box center [1290, 60] width 20 height 20
click at [1231, 92] on link "Update from Companies House" at bounding box center [1211, 91] width 137 height 18
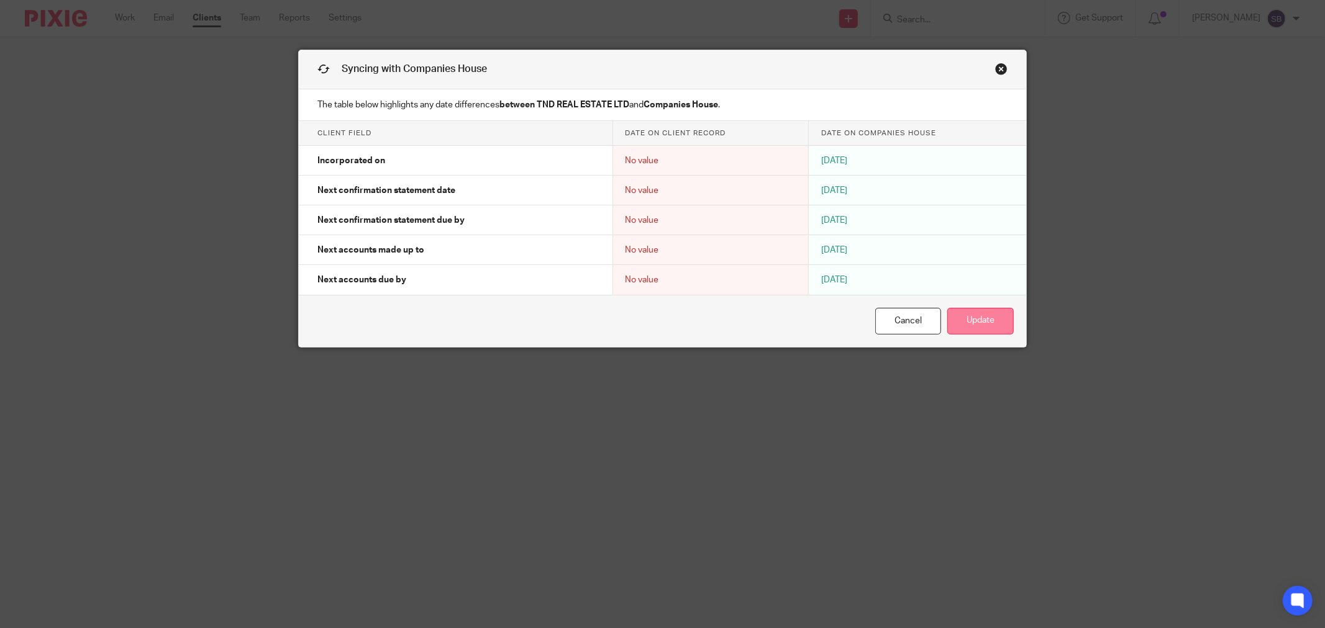
click at [976, 317] on button "Update" at bounding box center [980, 321] width 66 height 27
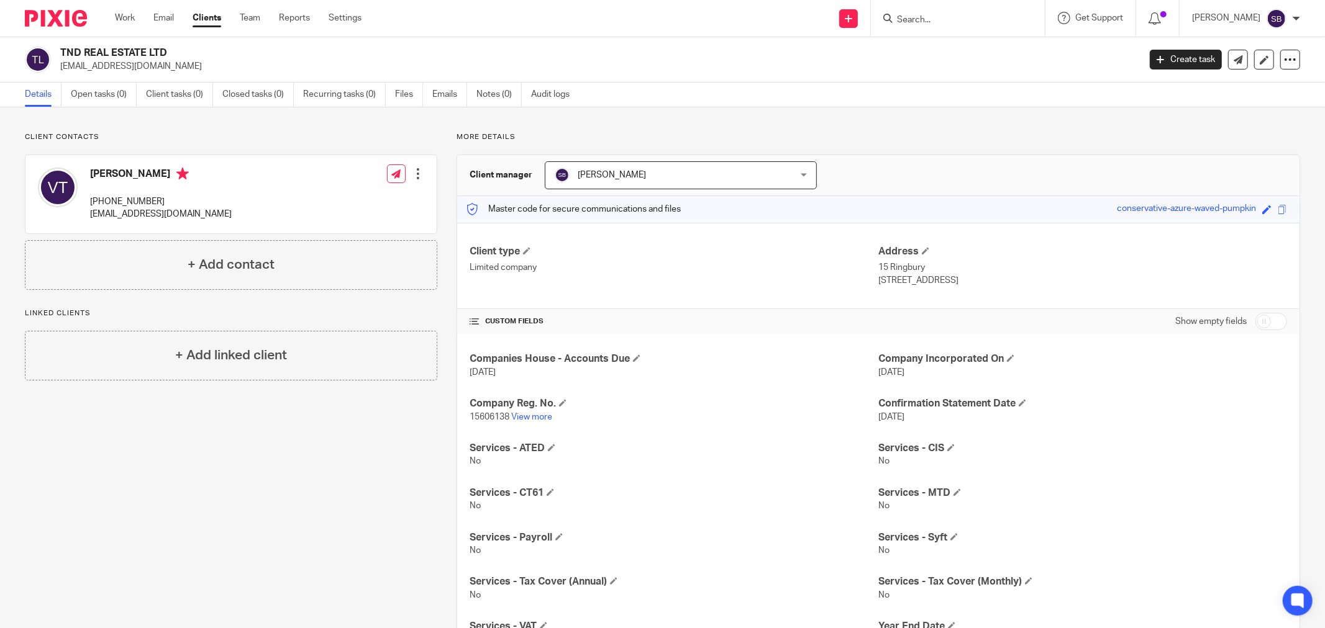
click at [933, 22] on input "Search" at bounding box center [951, 20] width 112 height 11
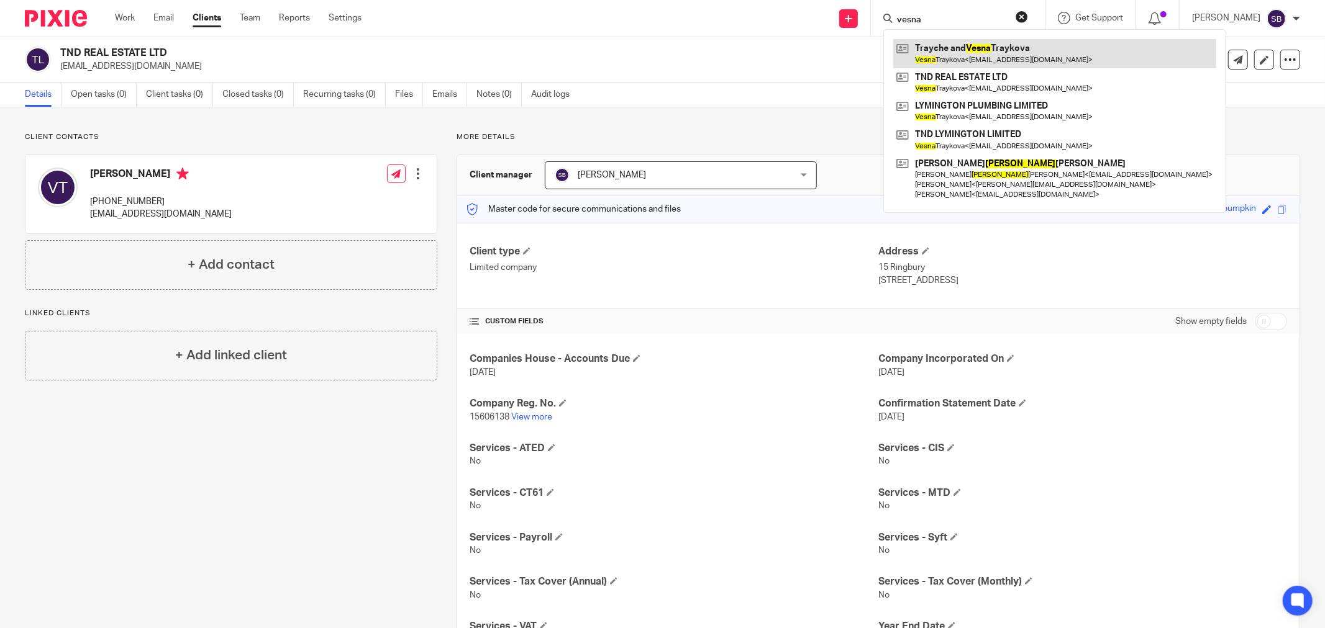
type input "vesna"
click at [950, 53] on link at bounding box center [1054, 53] width 323 height 29
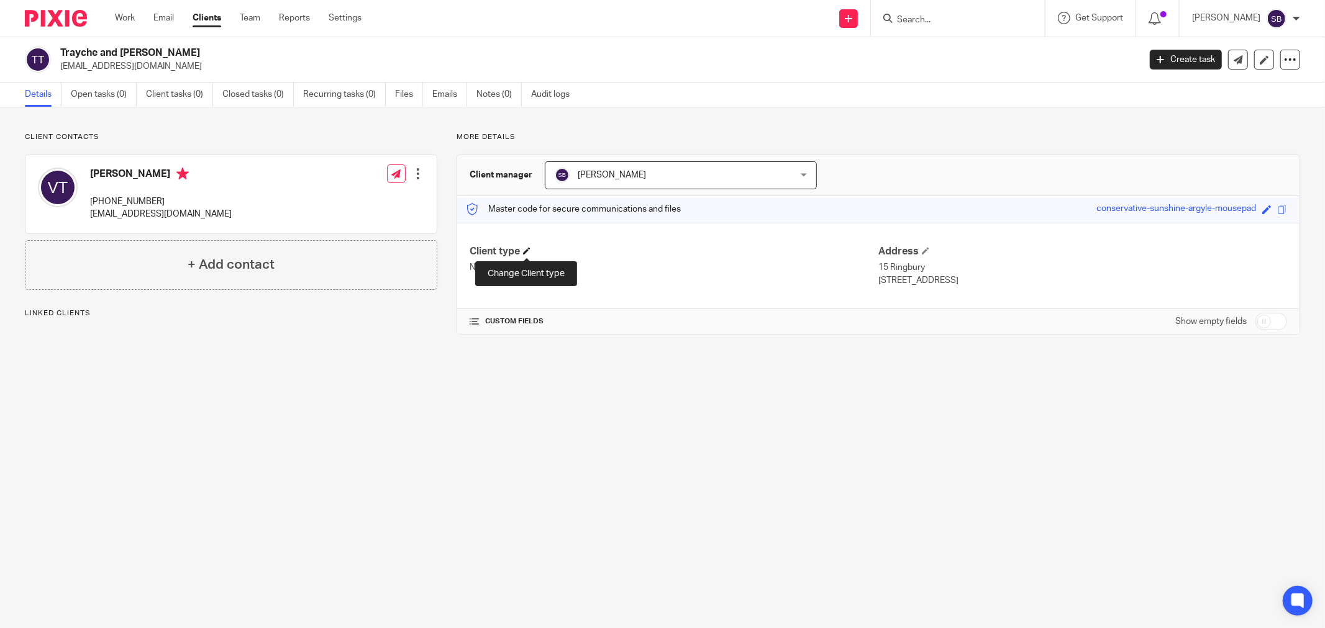
click at [525, 251] on span at bounding box center [526, 250] width 7 height 7
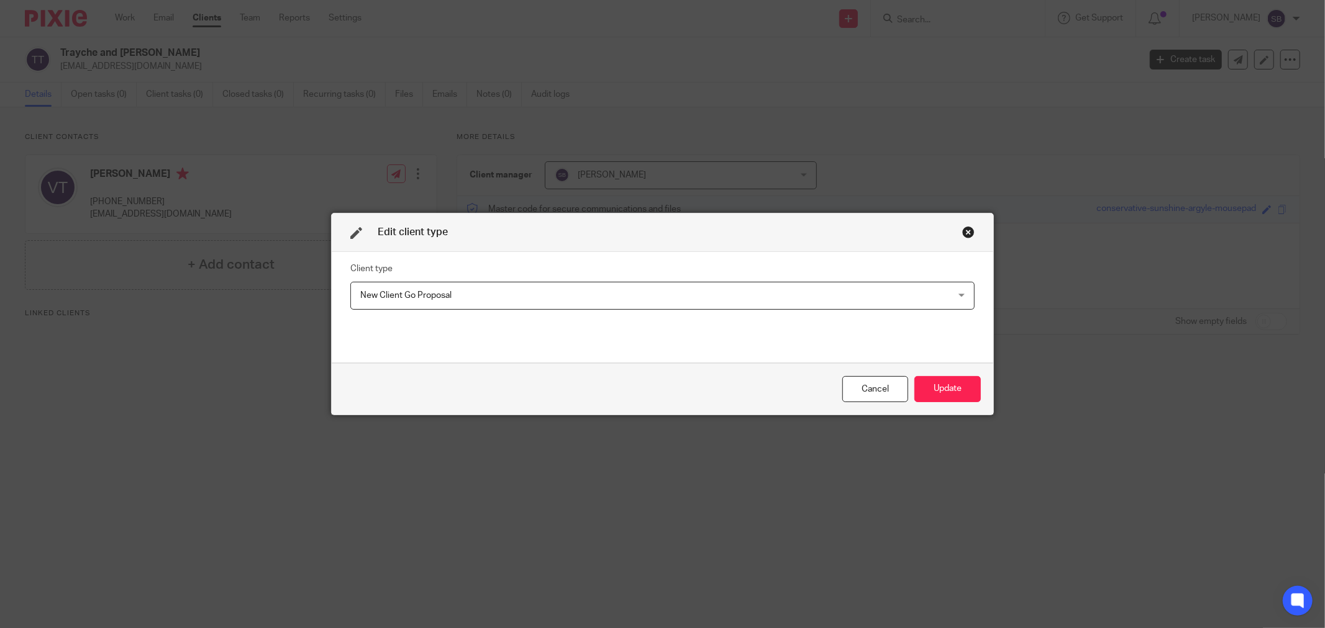
click at [487, 297] on span "New Client Go Proposal" at bounding box center [605, 296] width 491 height 26
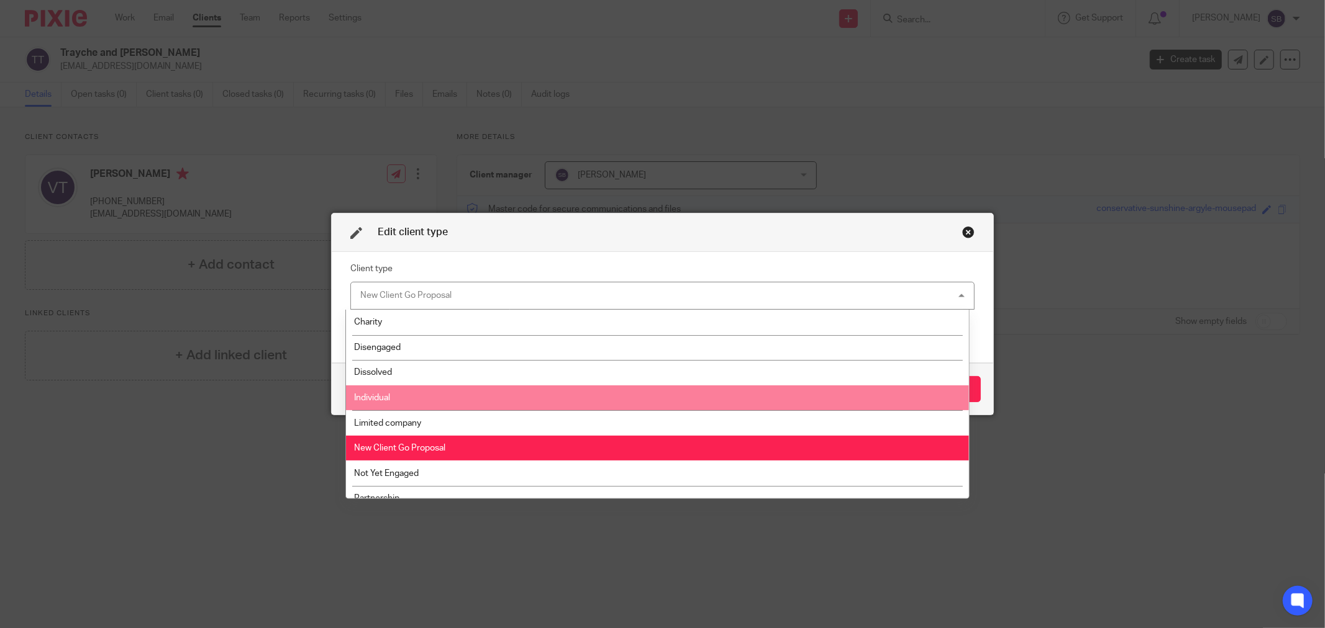
click at [496, 401] on li "Individual" at bounding box center [657, 398] width 622 height 25
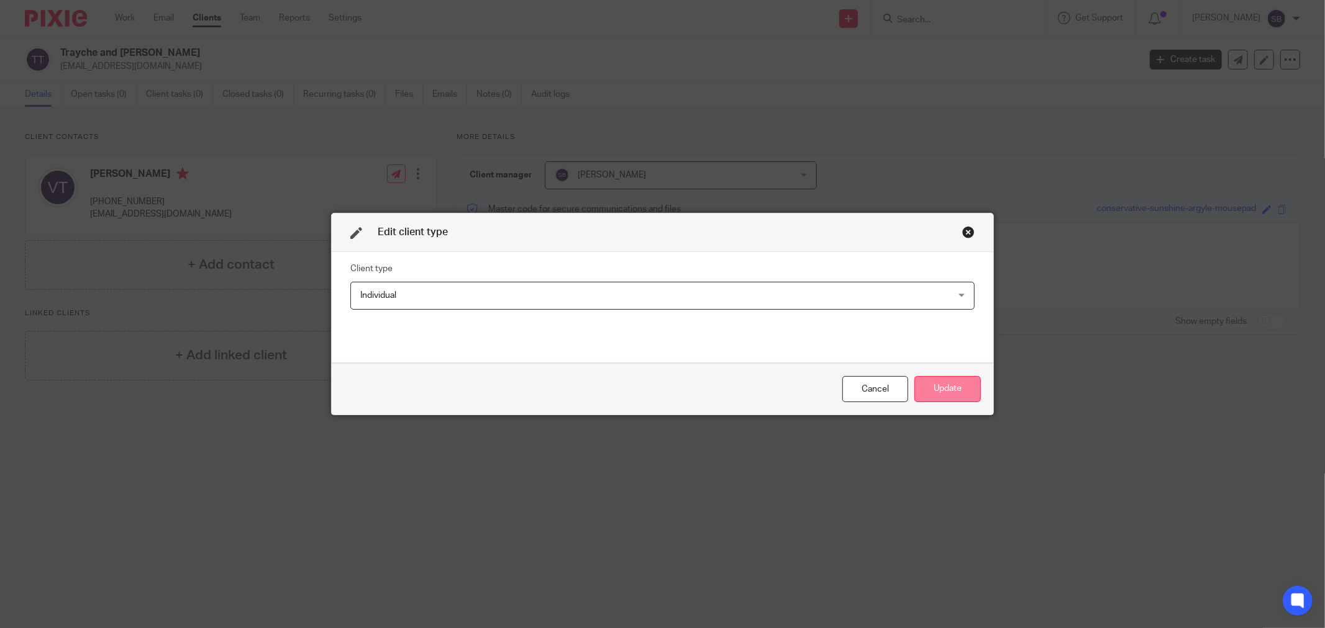
click at [921, 389] on button "Update" at bounding box center [947, 389] width 66 height 27
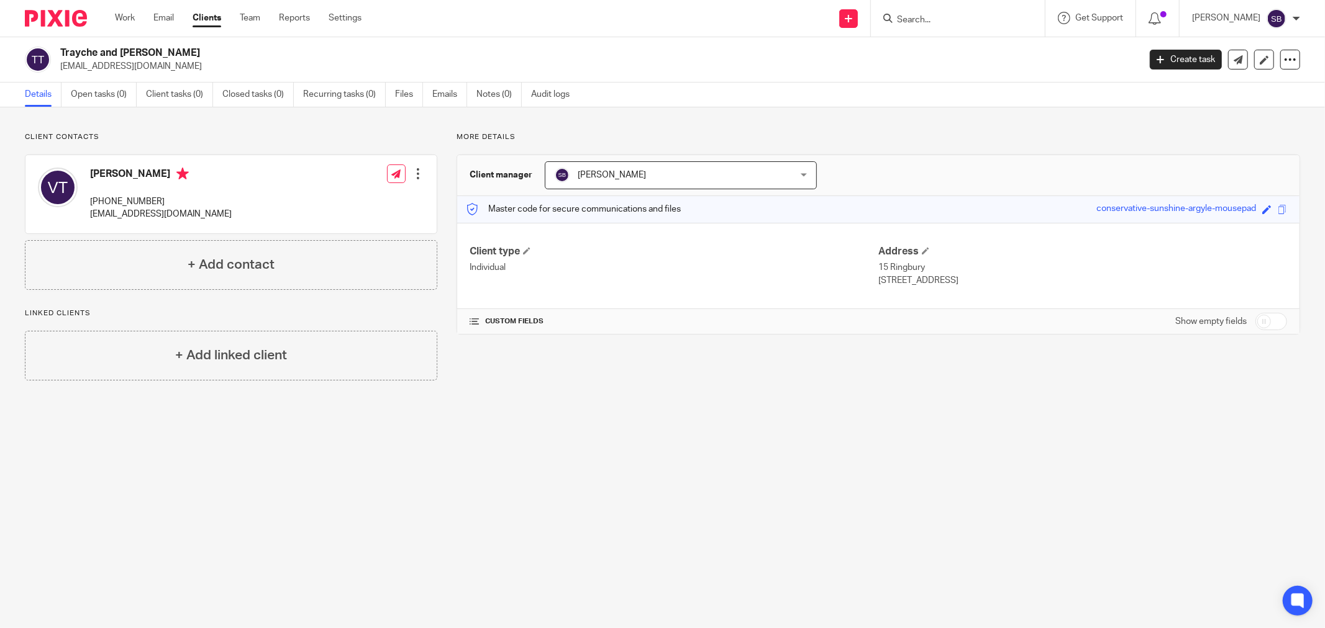
drag, startPoint x: 60, startPoint y: 48, endPoint x: 256, endPoint y: 40, distance: 195.8
click at [256, 40] on div "Trayche and Vesna Traykova tndsite@yahoo.co.uk Create task Update from Companie…" at bounding box center [662, 59] width 1325 height 45
copy h2 "Trayche and [PERSON_NAME]"
click at [165, 363] on div "+ Add linked client" at bounding box center [231, 356] width 412 height 50
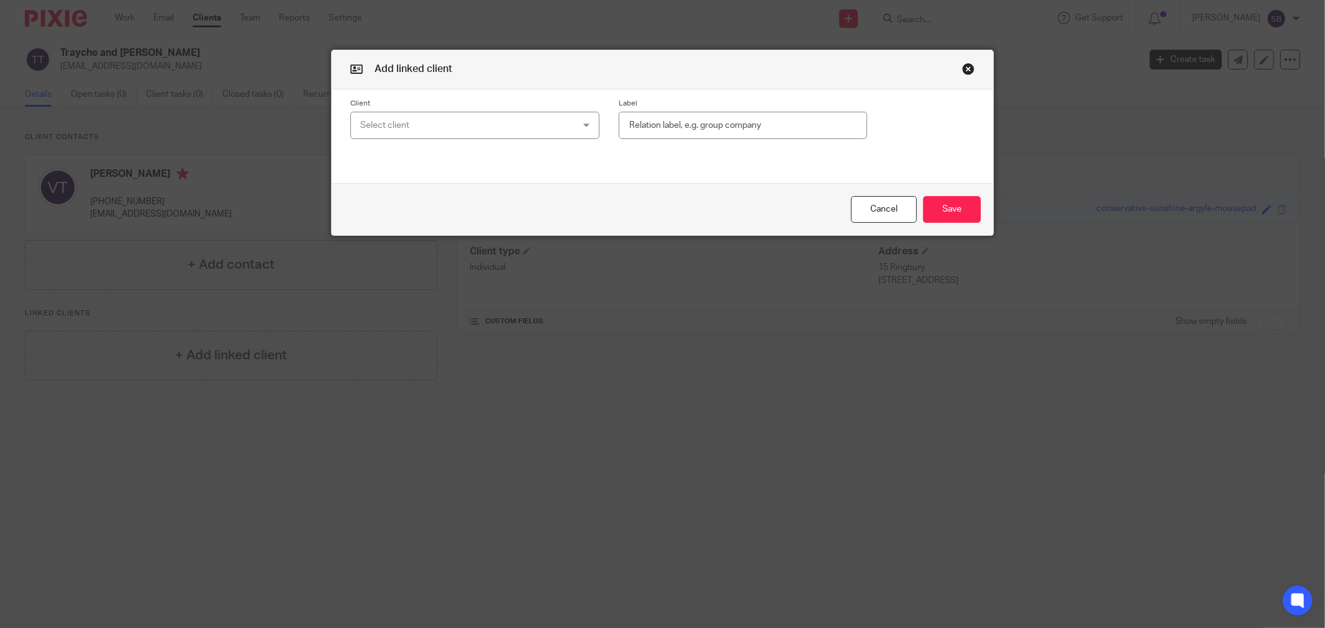
click at [391, 115] on div "Select client" at bounding box center [455, 125] width 191 height 26
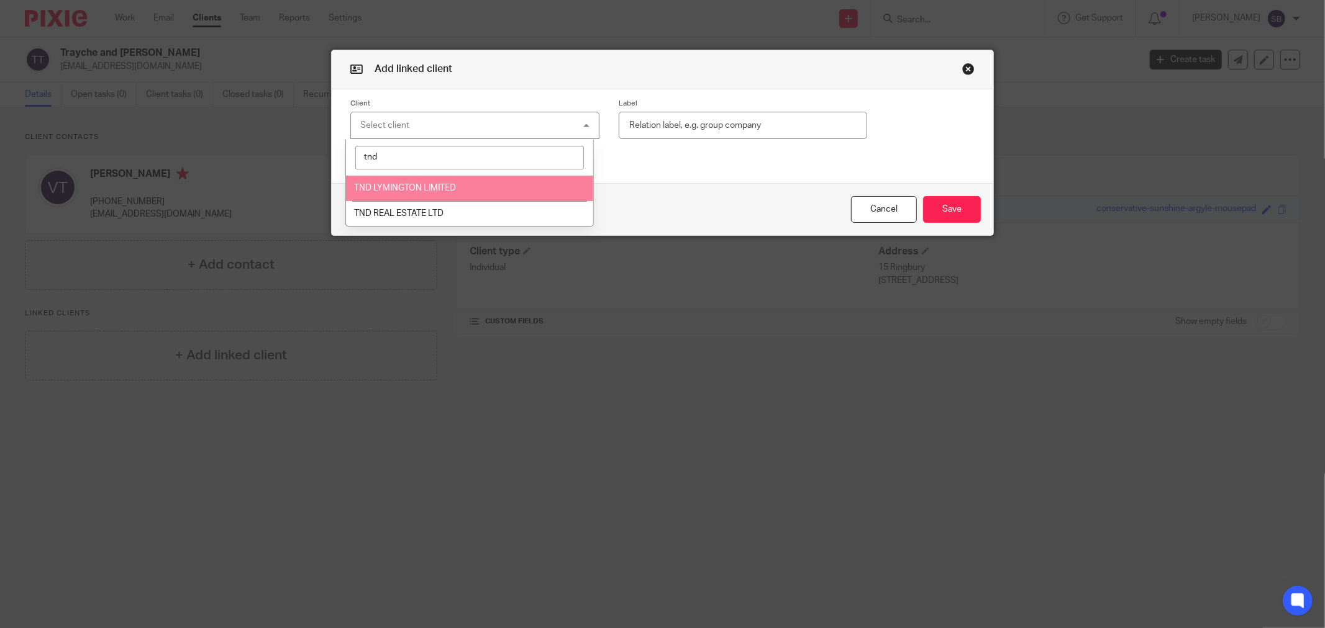
type input "tnd"
click at [420, 188] on span "TND LYMINGTON LIMITED" at bounding box center [405, 188] width 102 height 9
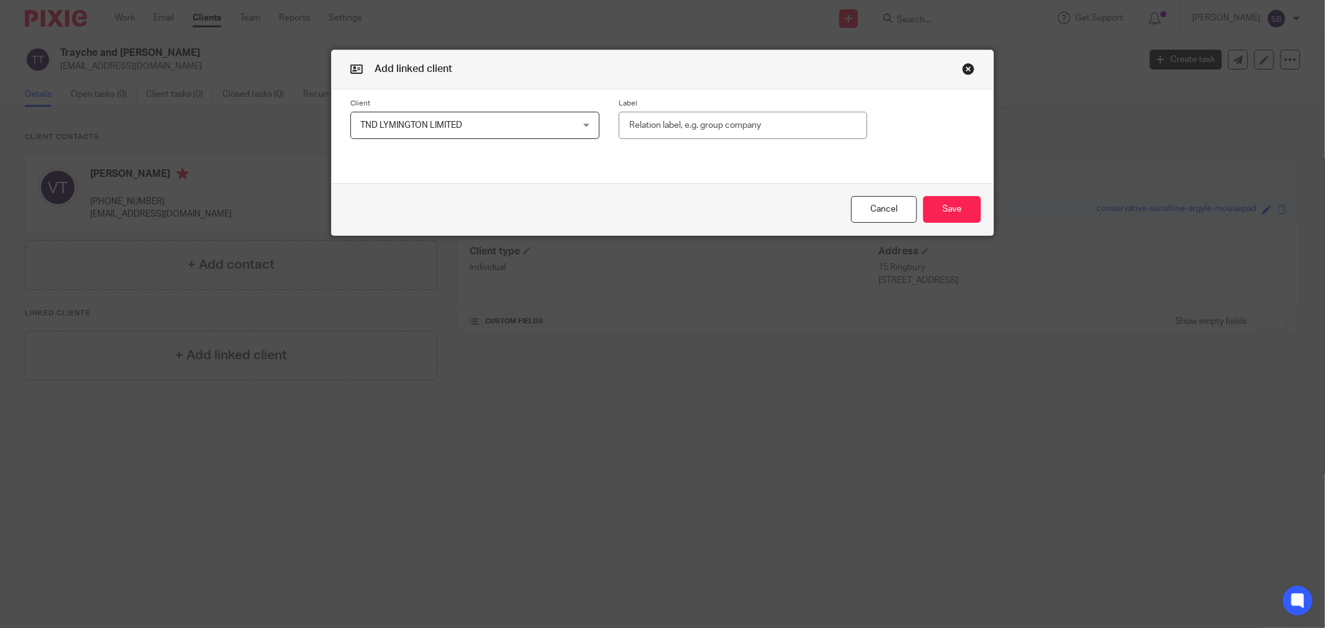
click at [756, 132] on input "text" at bounding box center [742, 126] width 248 height 28
type input "Owner"
click at [942, 208] on button "Save" at bounding box center [952, 209] width 58 height 27
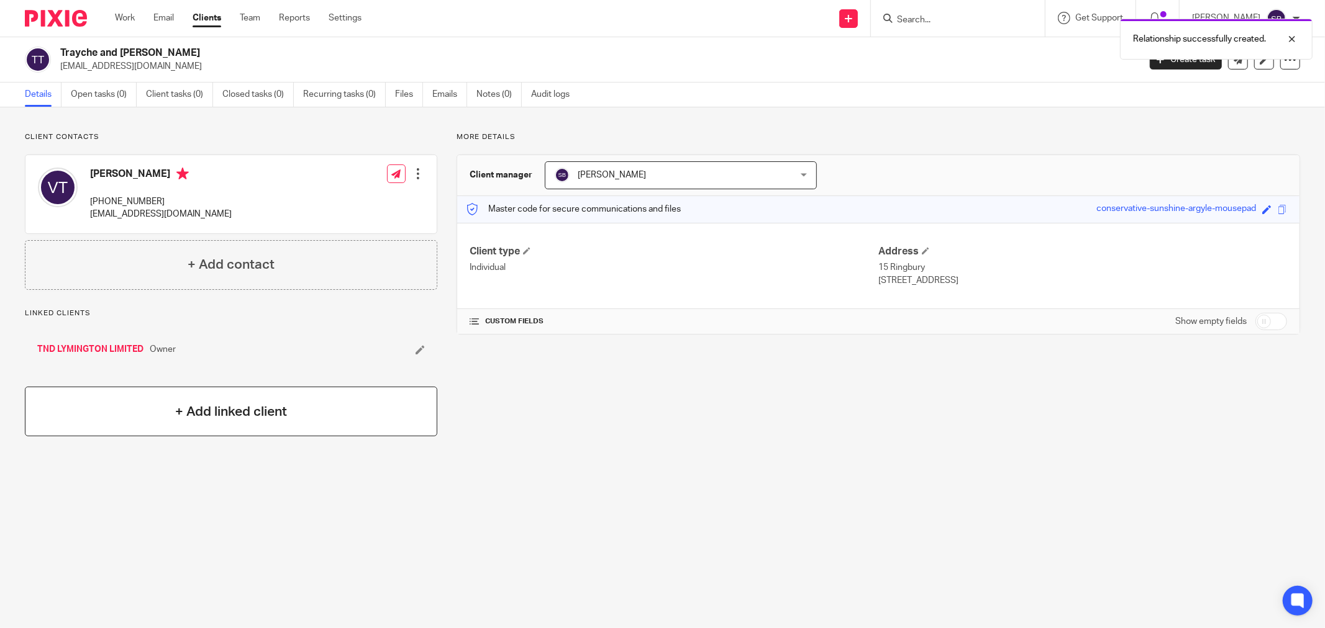
click at [153, 413] on div "+ Add linked client" at bounding box center [231, 412] width 412 height 50
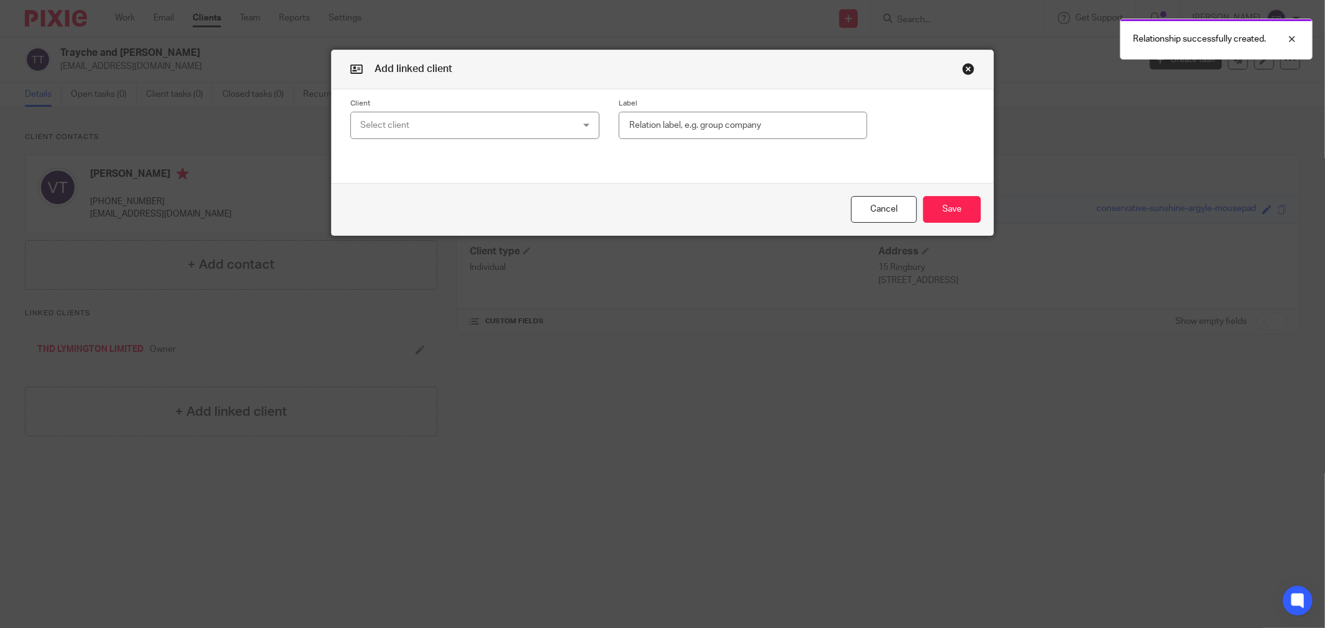
click at [412, 124] on div "Select client" at bounding box center [455, 125] width 191 height 26
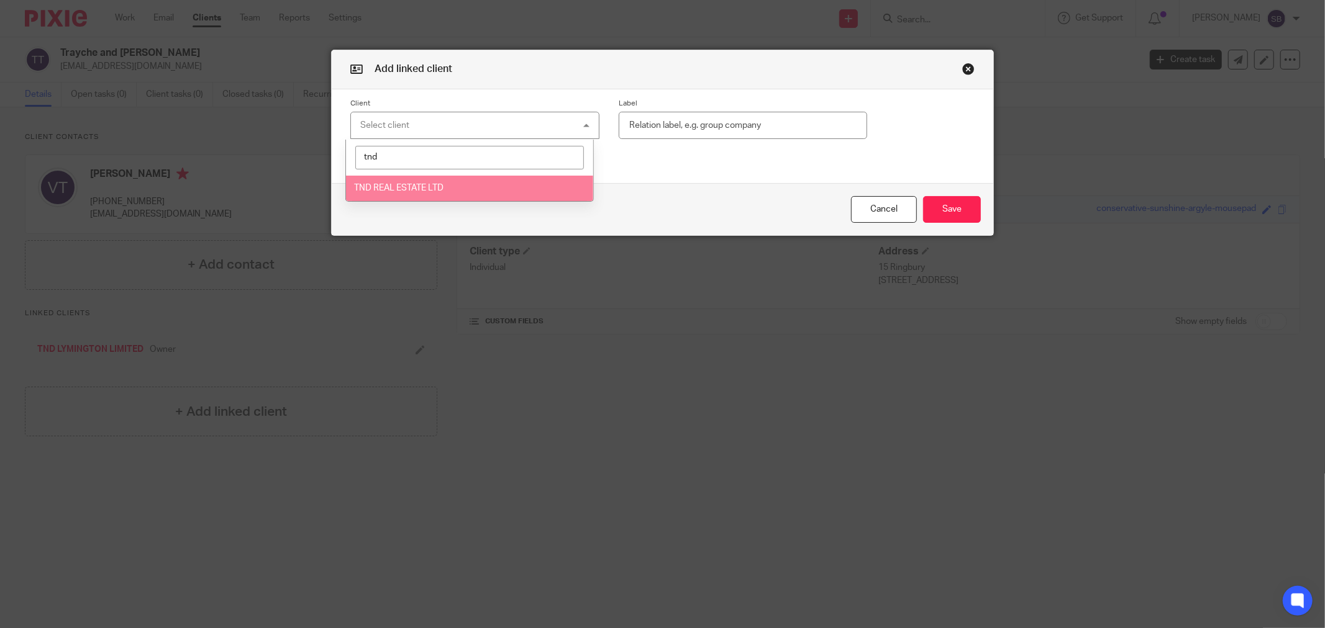
type input "tnd"
click at [451, 196] on li "TND REAL ESTATE LTD" at bounding box center [469, 188] width 247 height 25
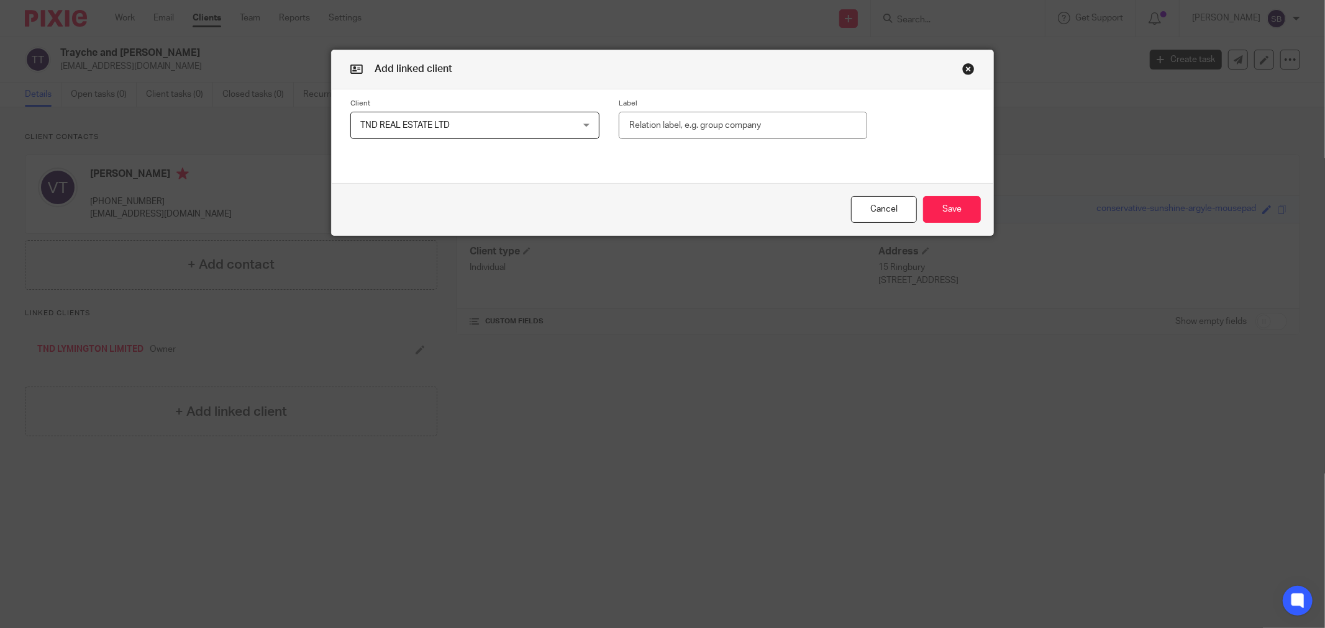
click at [723, 126] on input "text" at bounding box center [742, 126] width 248 height 28
type input "Owner"
click at [955, 202] on button "Save" at bounding box center [952, 209] width 58 height 27
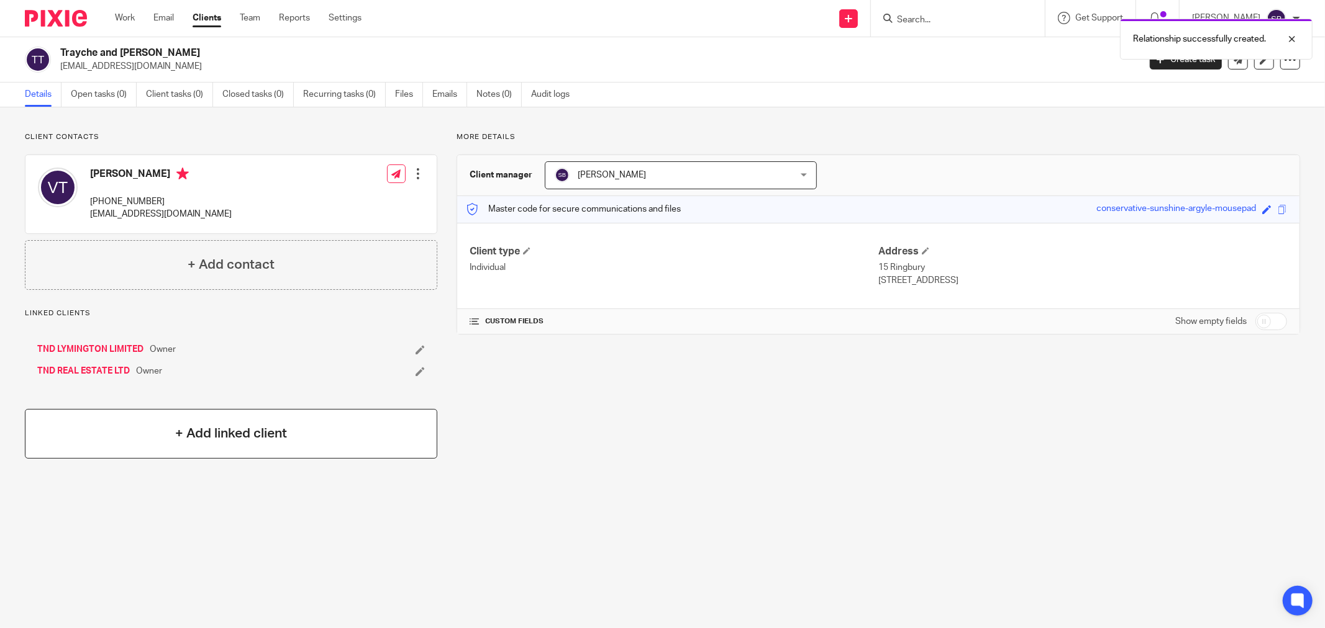
click at [196, 443] on h4 "+ Add linked client" at bounding box center [231, 433] width 112 height 19
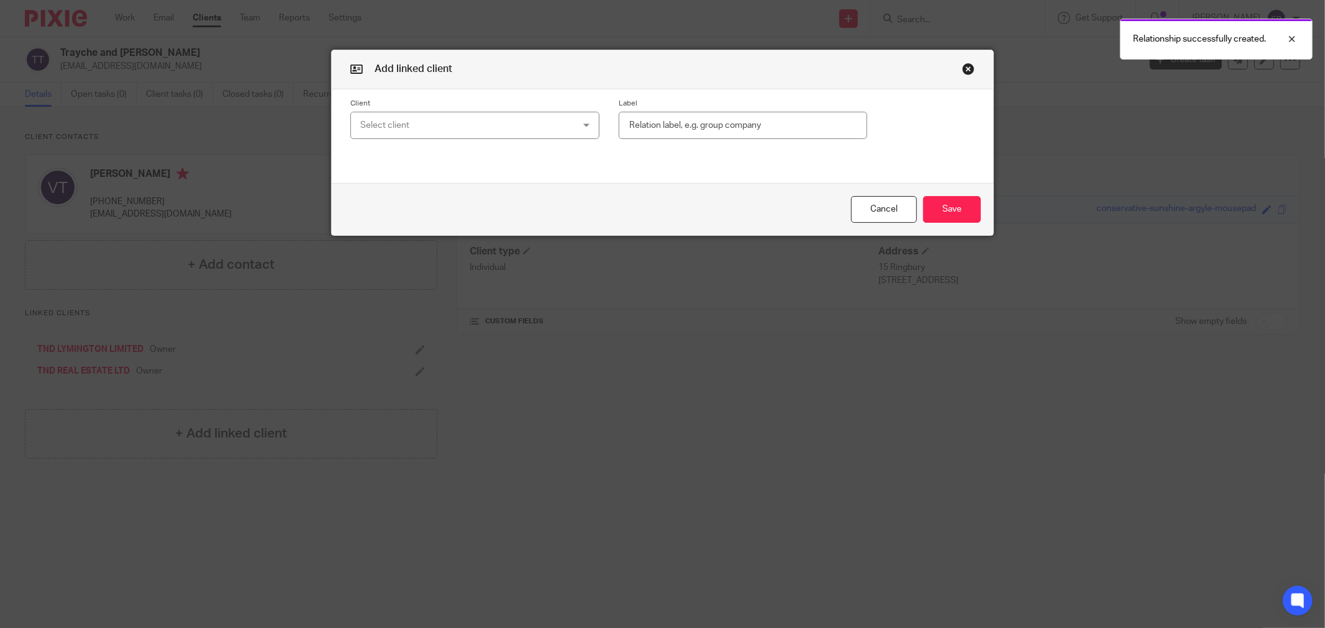
click at [458, 120] on div "Select client" at bounding box center [455, 125] width 191 height 26
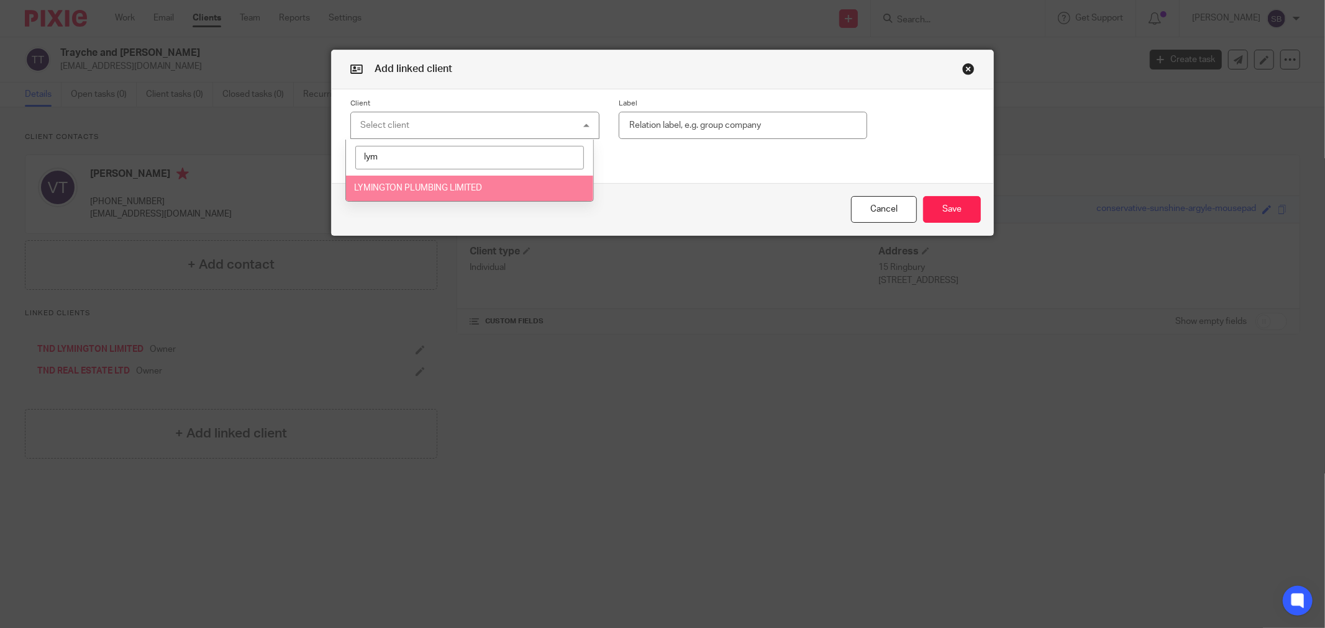
type input "lym"
click at [466, 189] on span "LYMINGTON PLUMBING LIMITED" at bounding box center [418, 188] width 128 height 9
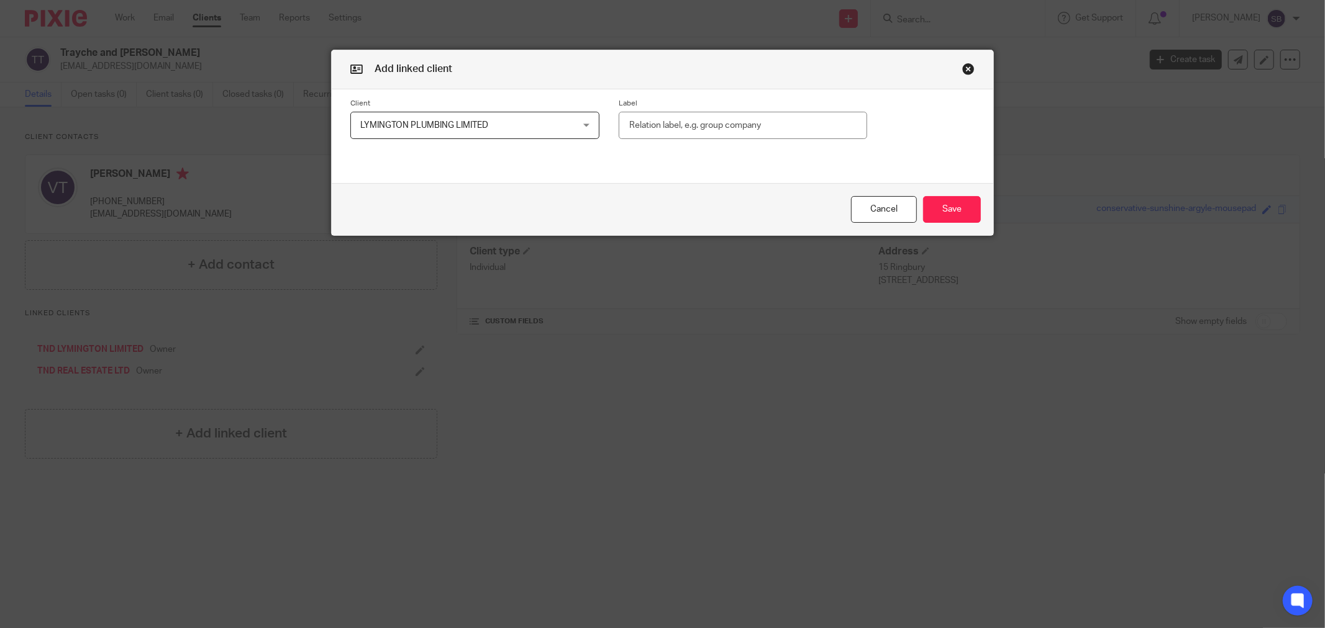
click at [758, 116] on input "text" at bounding box center [742, 126] width 248 height 28
type input "Owner"
click at [953, 209] on button "Save" at bounding box center [952, 209] width 58 height 27
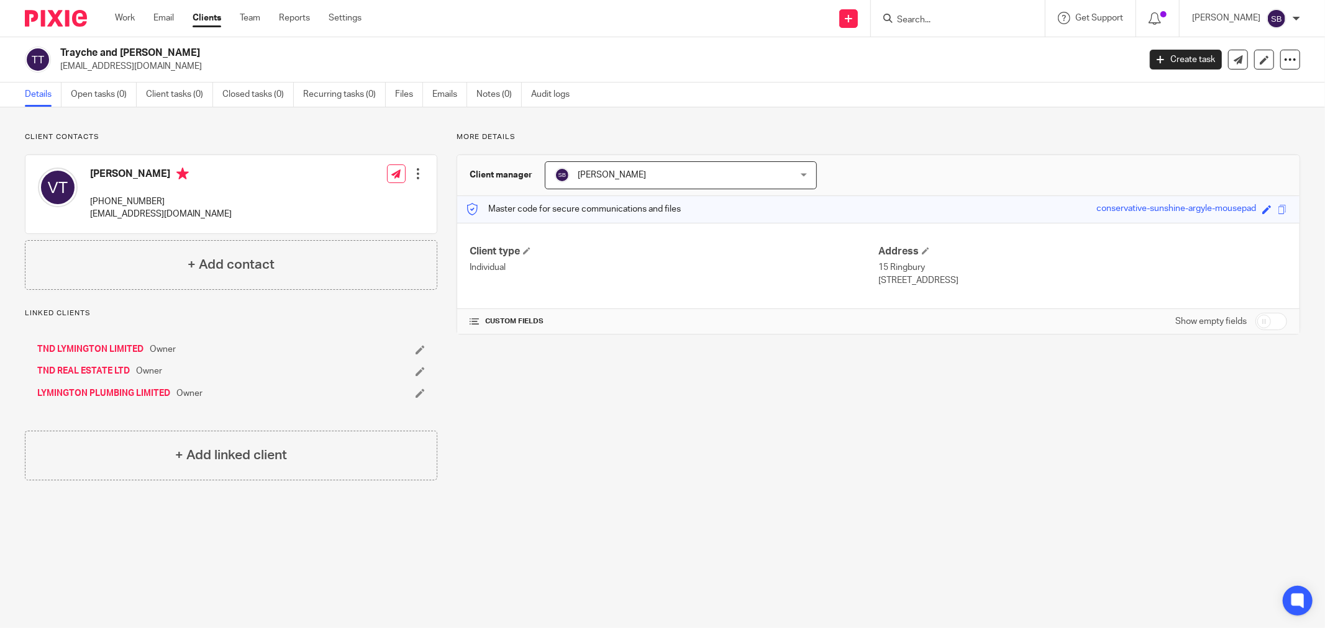
click at [95, 374] on link "TND REAL ESTATE LTD" at bounding box center [83, 371] width 93 height 12
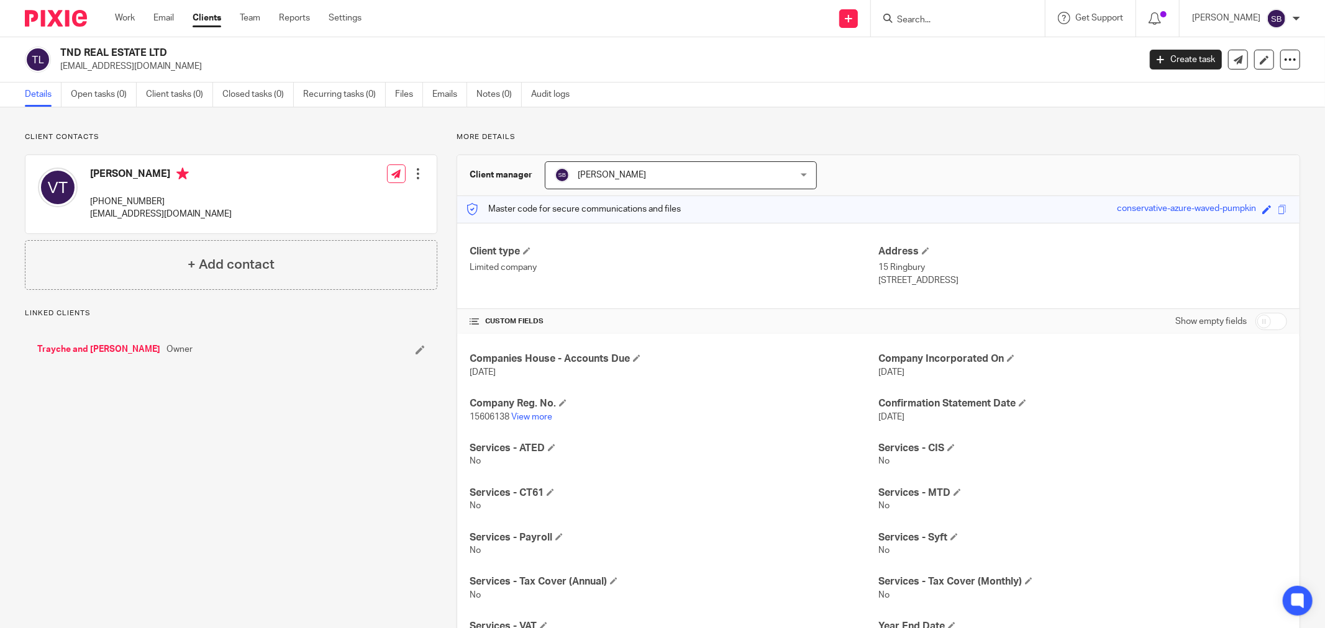
drag, startPoint x: 60, startPoint y: 50, endPoint x: 194, endPoint y: 48, distance: 134.2
click at [194, 48] on h2 "TND REAL ESTATE LTD" at bounding box center [488, 53] width 856 height 13
copy h2 "TND REAL ESTATE LTD"
click at [208, 412] on h4 "+ Add linked client" at bounding box center [231, 411] width 112 height 19
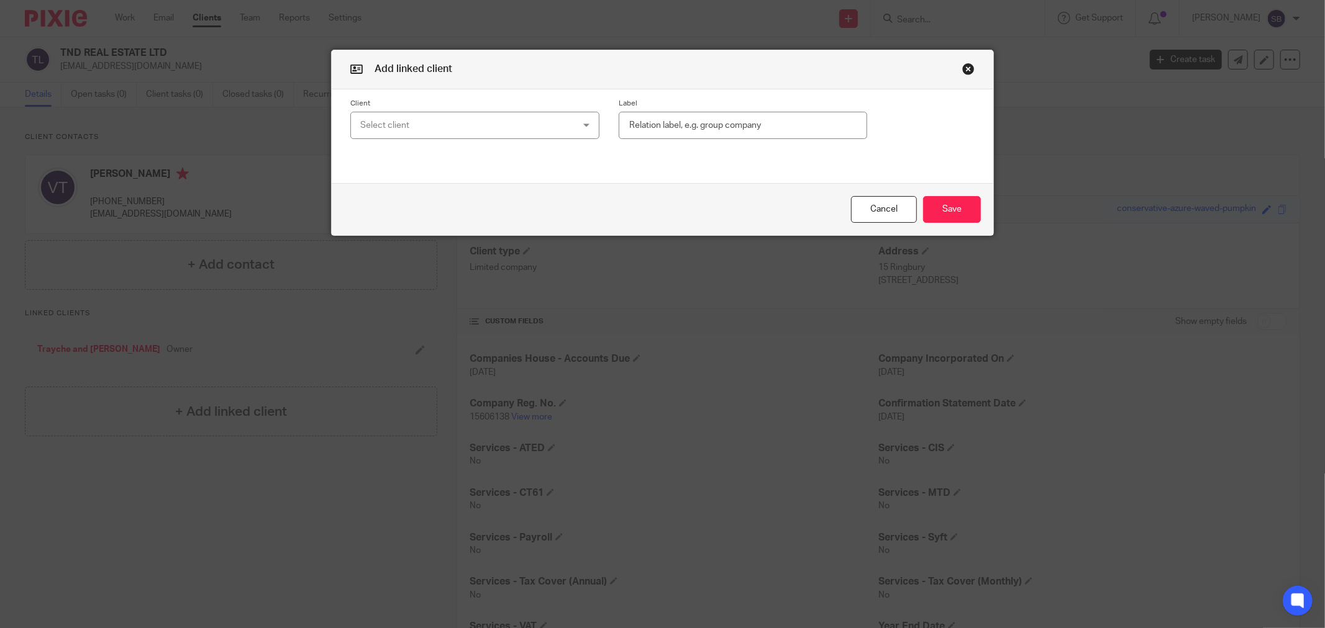
click at [424, 125] on div "Select client" at bounding box center [455, 125] width 191 height 26
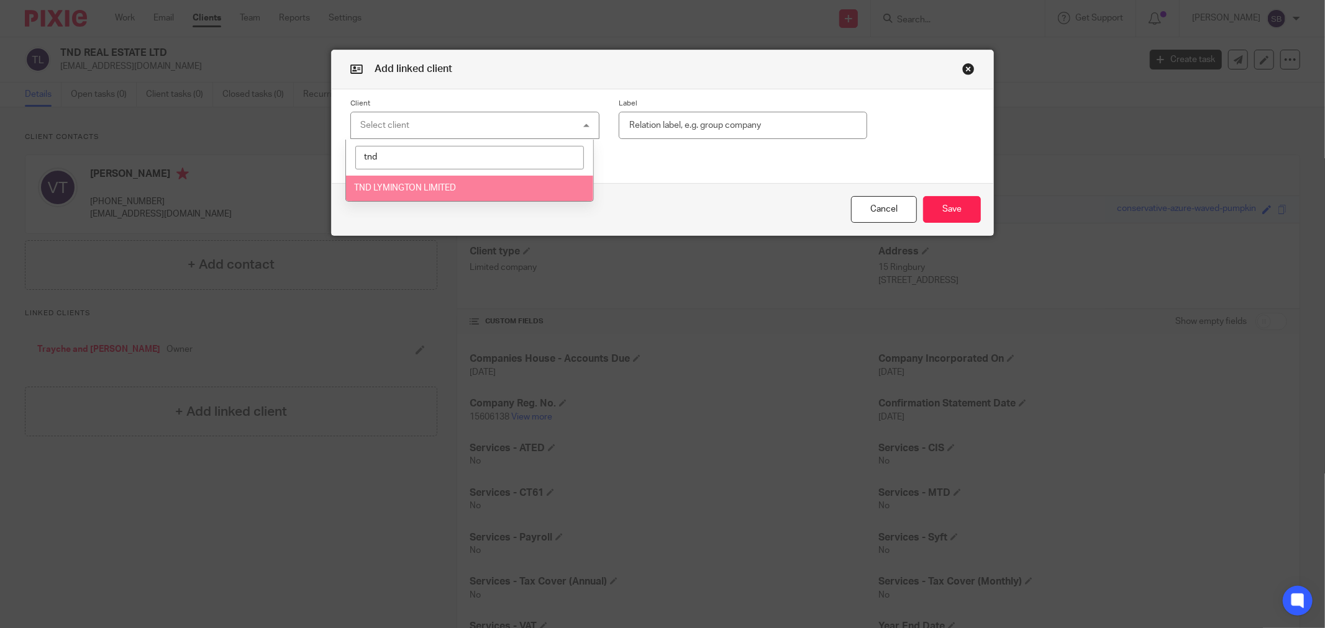
type input "tnd"
click at [448, 191] on span "TND LYMINGTON LIMITED" at bounding box center [405, 188] width 102 height 9
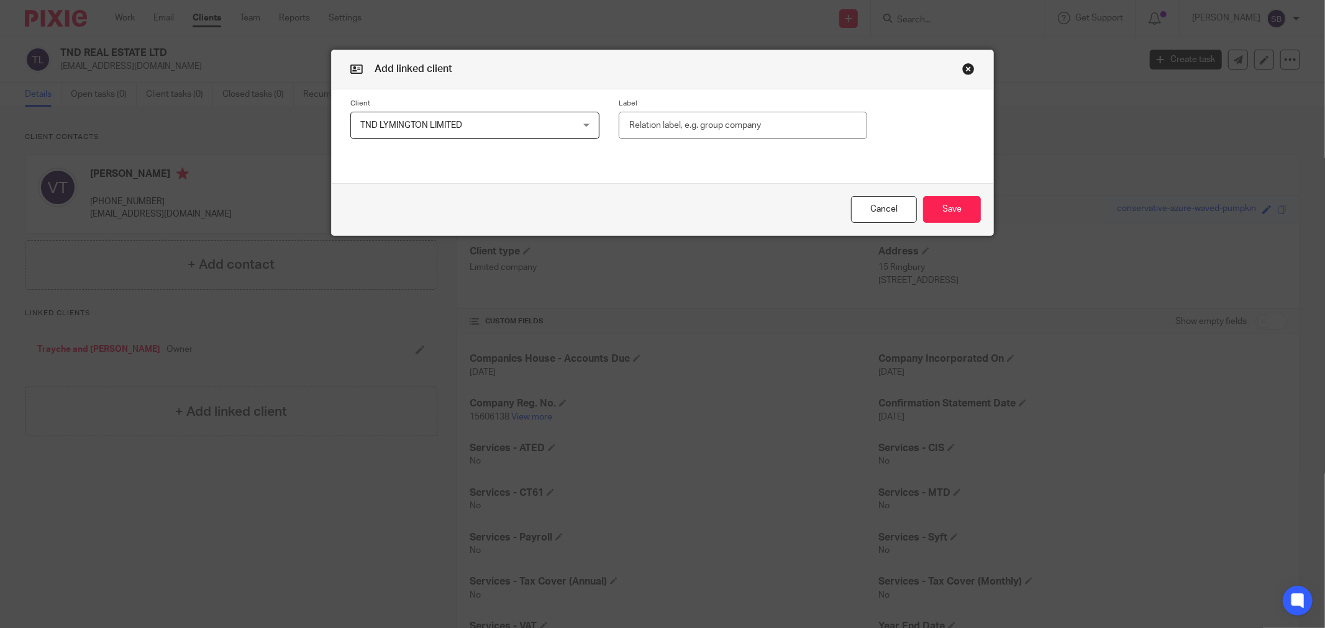
click at [675, 122] on input "text" at bounding box center [742, 126] width 248 height 28
type input "Owner"
click at [940, 209] on button "Save" at bounding box center [952, 209] width 58 height 27
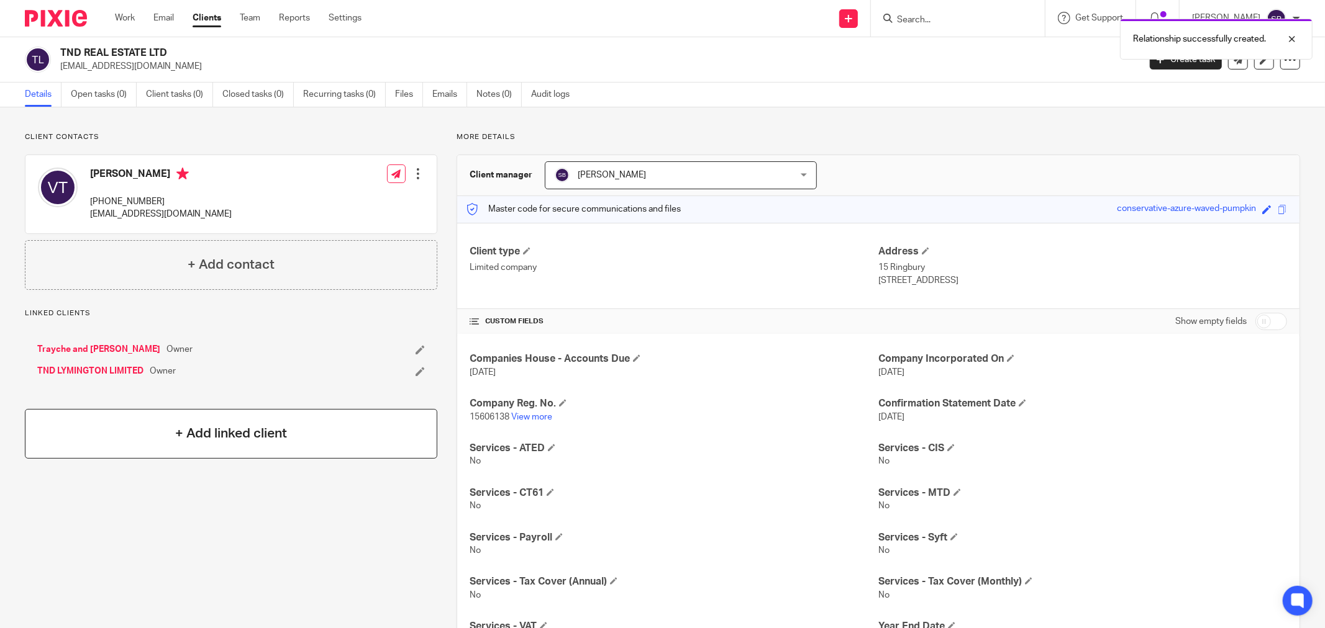
click at [175, 447] on div "+ Add linked client" at bounding box center [231, 434] width 412 height 50
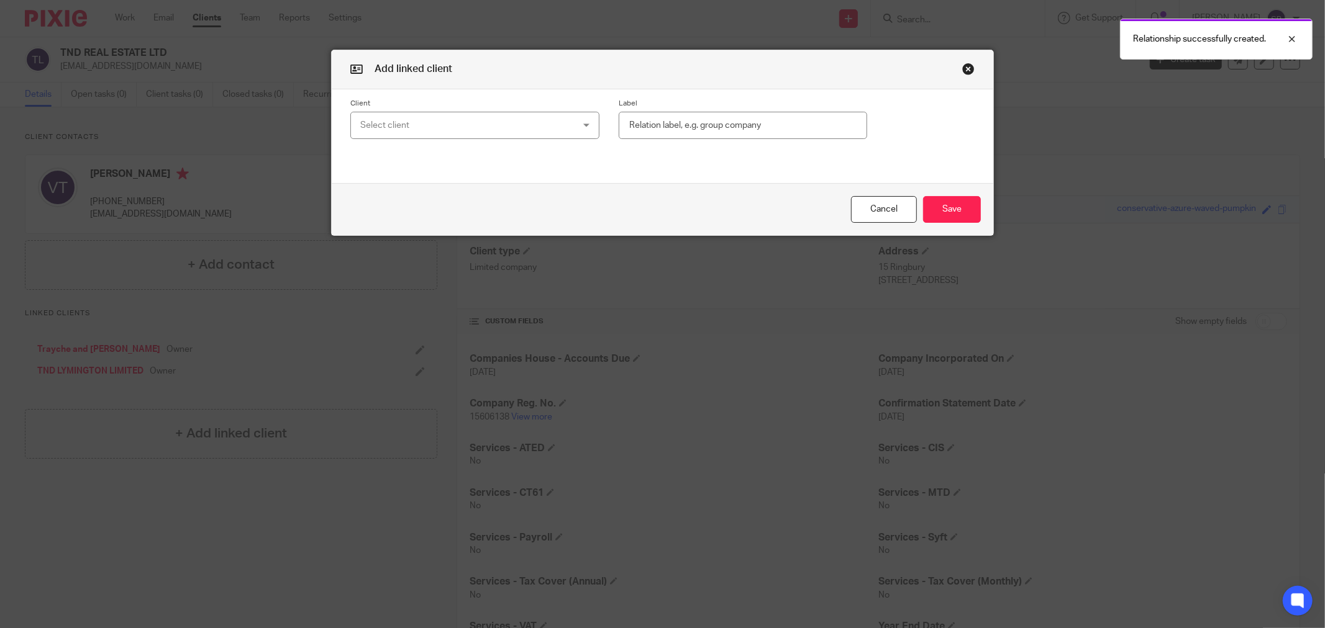
click at [390, 131] on div "Select client" at bounding box center [455, 125] width 191 height 26
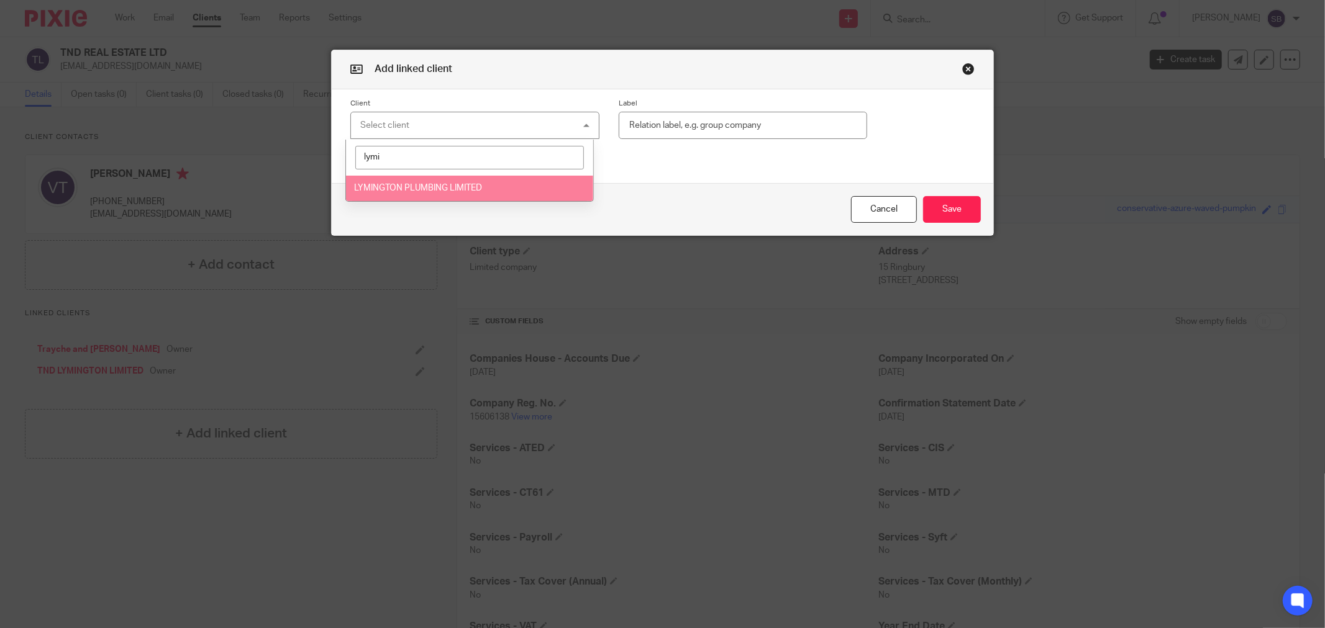
type input "lymi"
click at [455, 185] on span "LYMINGTON PLUMBING LIMITED" at bounding box center [418, 188] width 128 height 9
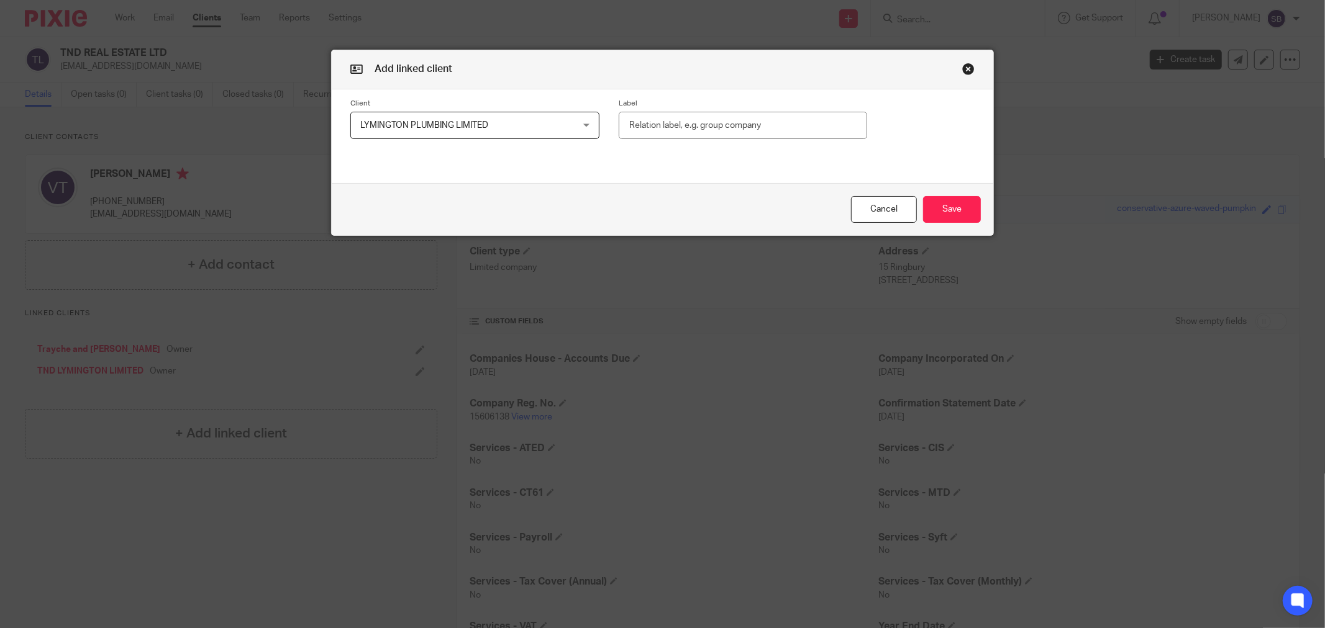
click at [681, 122] on input "text" at bounding box center [742, 126] width 248 height 28
type input "Owner"
click at [954, 218] on button "Save" at bounding box center [952, 209] width 58 height 27
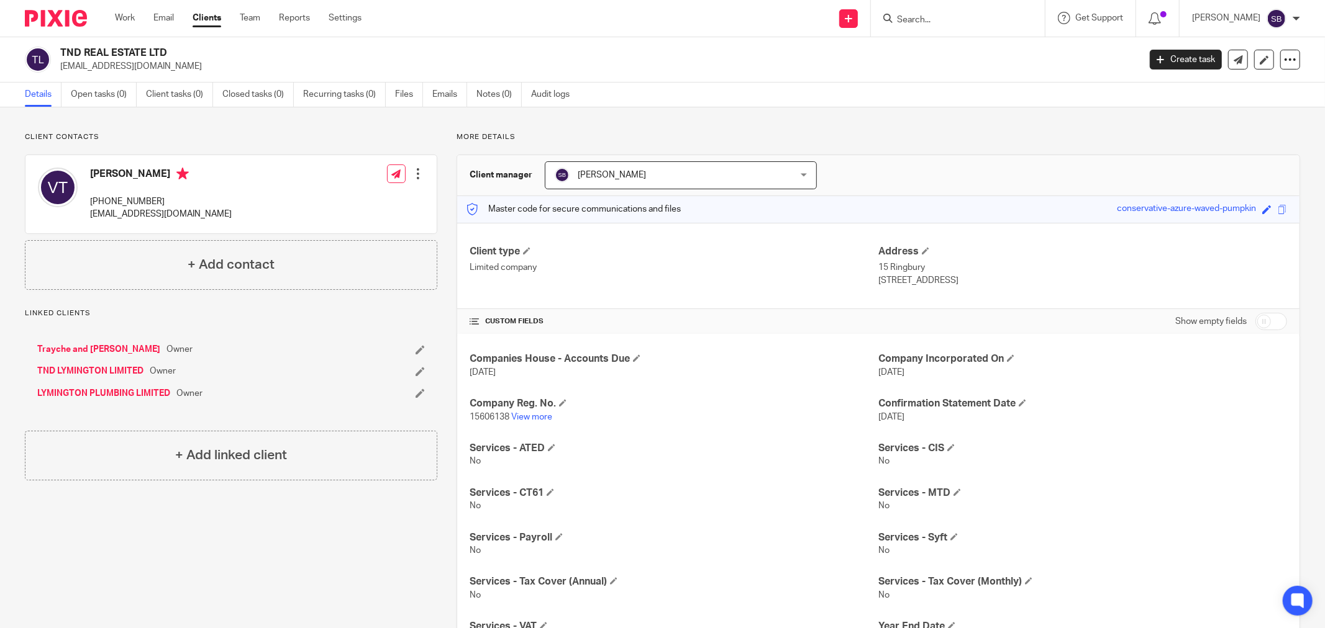
click at [104, 392] on link "LYMINGTON PLUMBING LIMITED" at bounding box center [103, 393] width 133 height 12
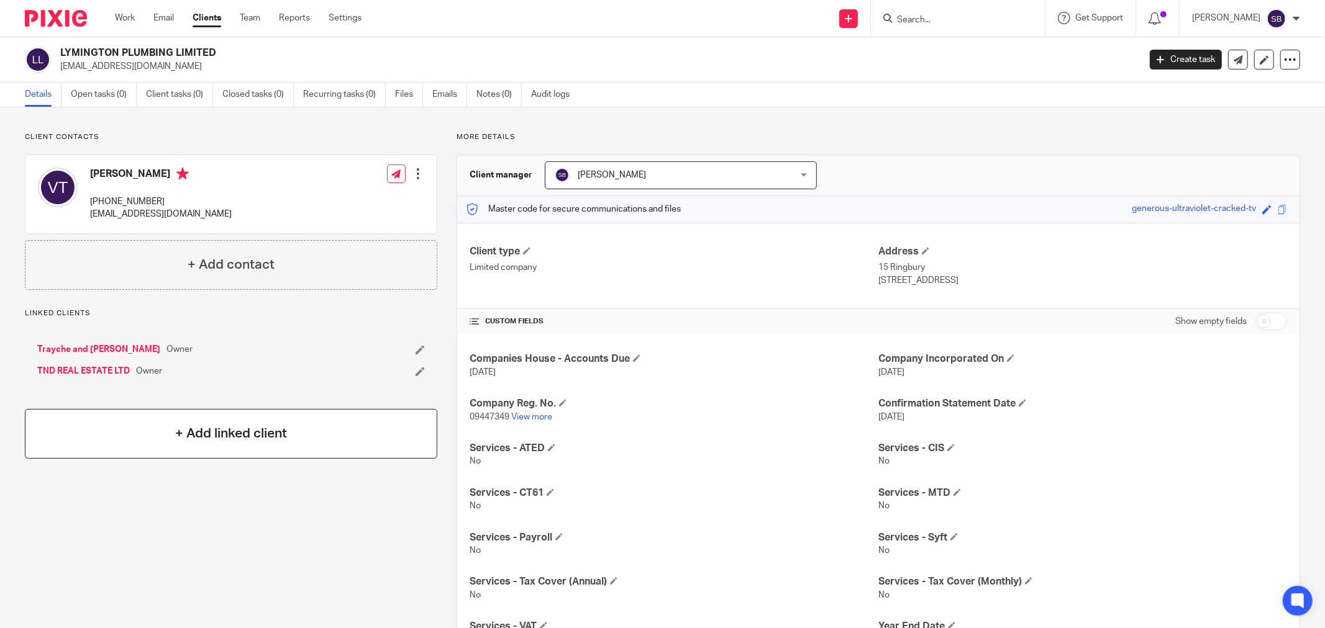
click at [255, 437] on h4 "+ Add linked client" at bounding box center [231, 433] width 112 height 19
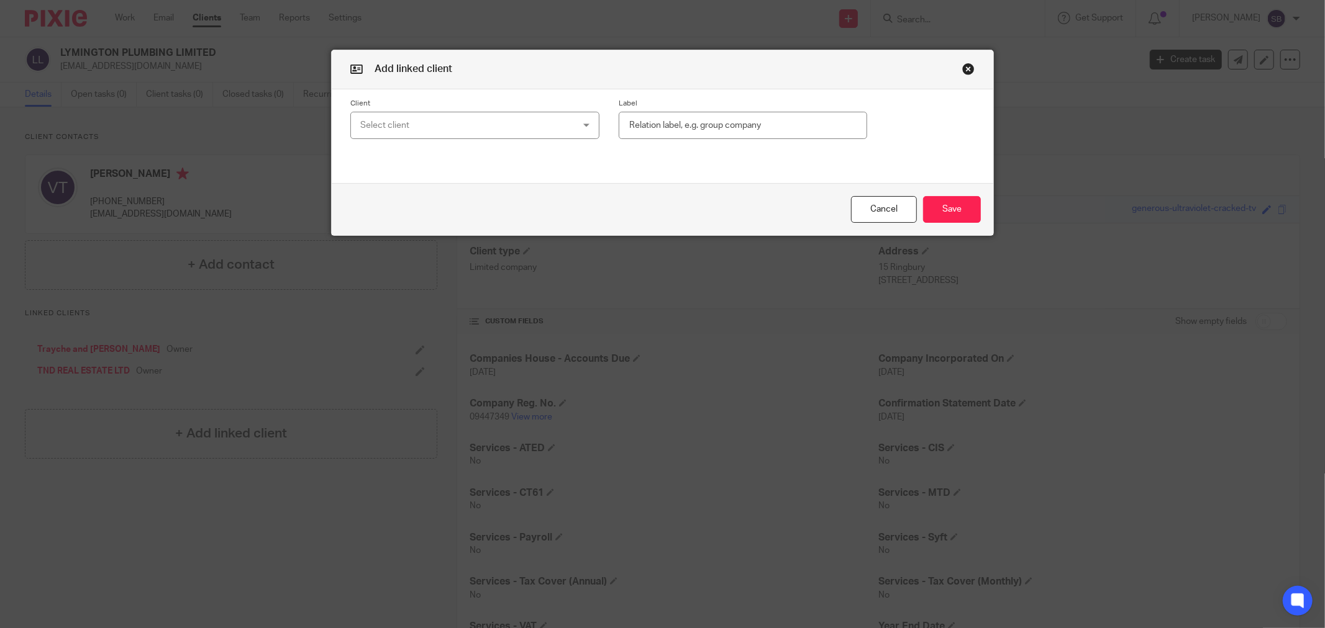
click at [446, 122] on div "Select client" at bounding box center [455, 125] width 191 height 26
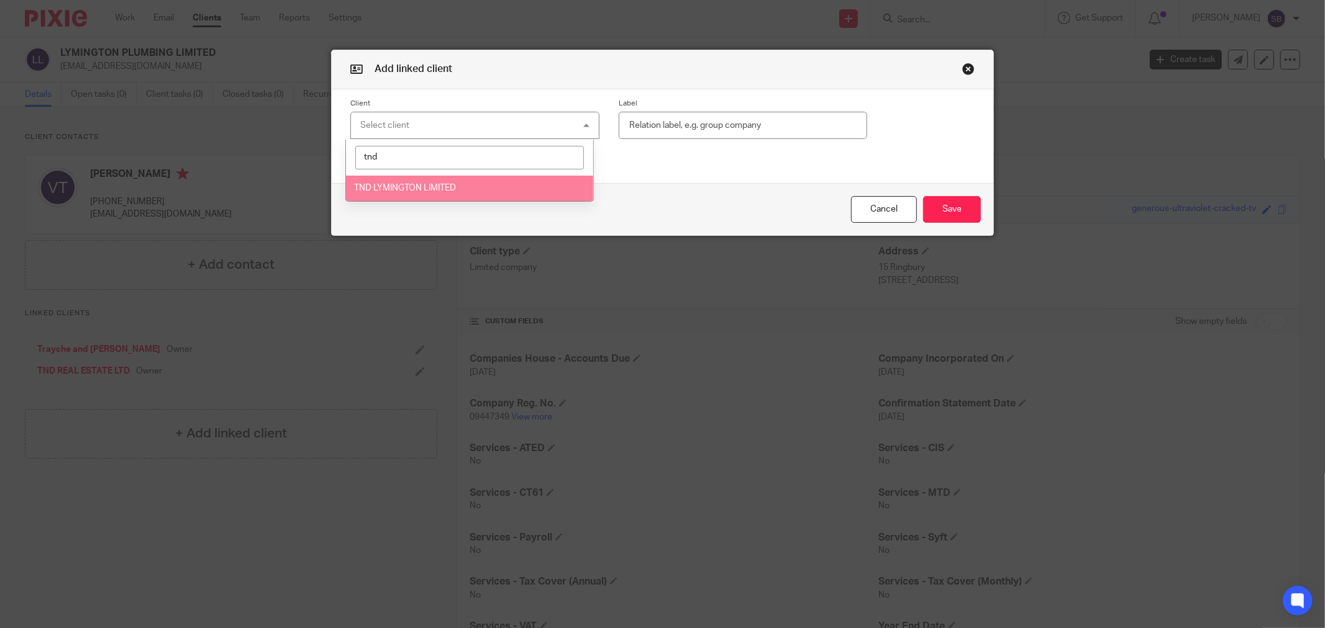
type input "tnd"
click at [413, 189] on span "TND LYMINGTON LIMITED" at bounding box center [405, 188] width 102 height 9
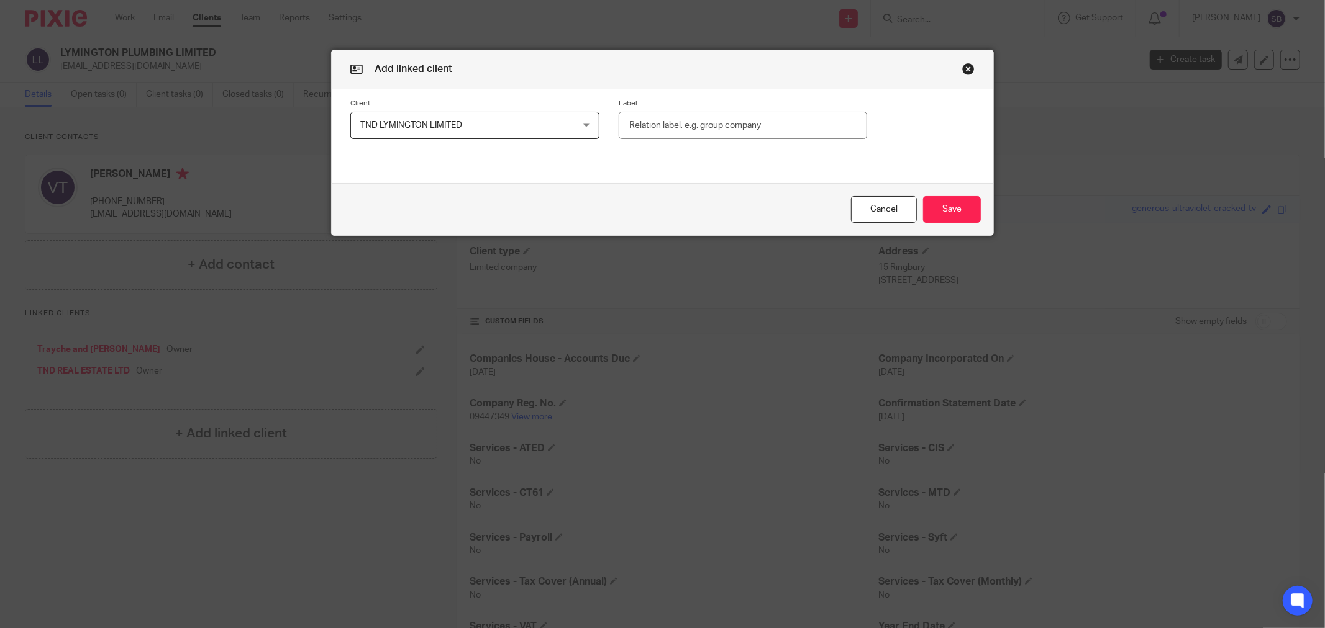
click at [666, 130] on input "text" at bounding box center [742, 126] width 248 height 28
type input "Owner"
click at [967, 220] on button "Save" at bounding box center [952, 209] width 58 height 27
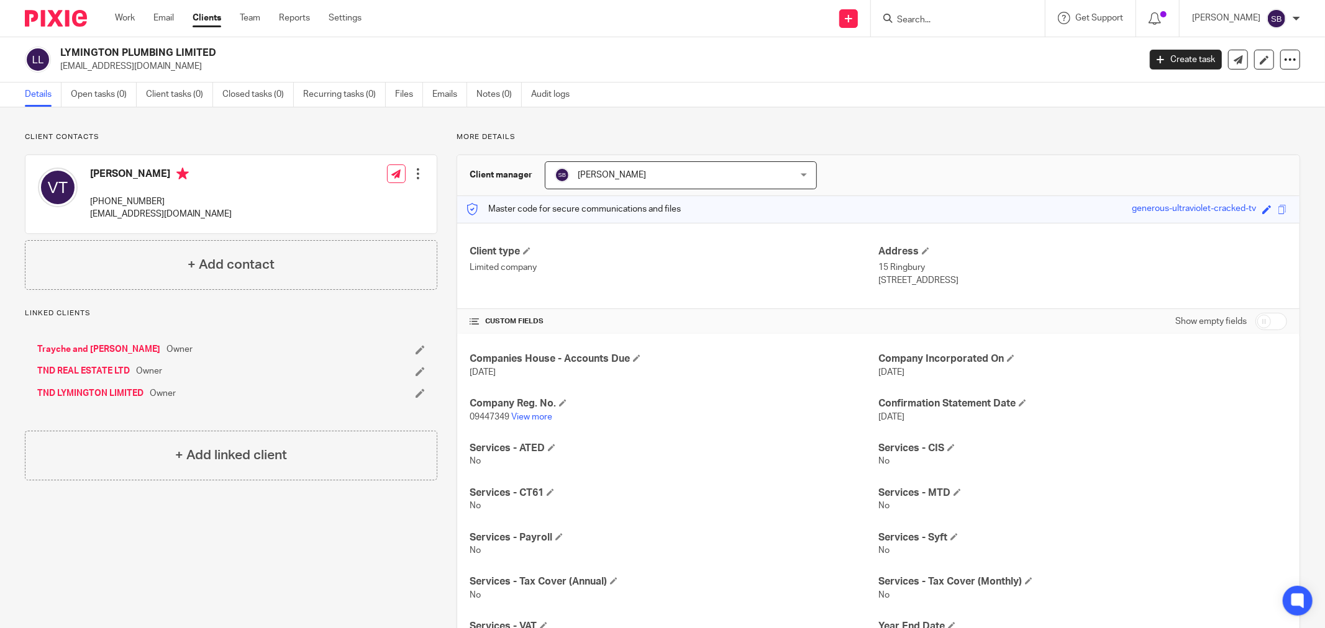
drag, startPoint x: 60, startPoint y: 50, endPoint x: 225, endPoint y: 53, distance: 165.8
click at [225, 53] on h2 "LYMINGTON PLUMBING LIMITED" at bounding box center [488, 53] width 856 height 13
copy h2 "LYMINGTON PLUMBING LIMITED"
